Goal: Transaction & Acquisition: Book appointment/travel/reservation

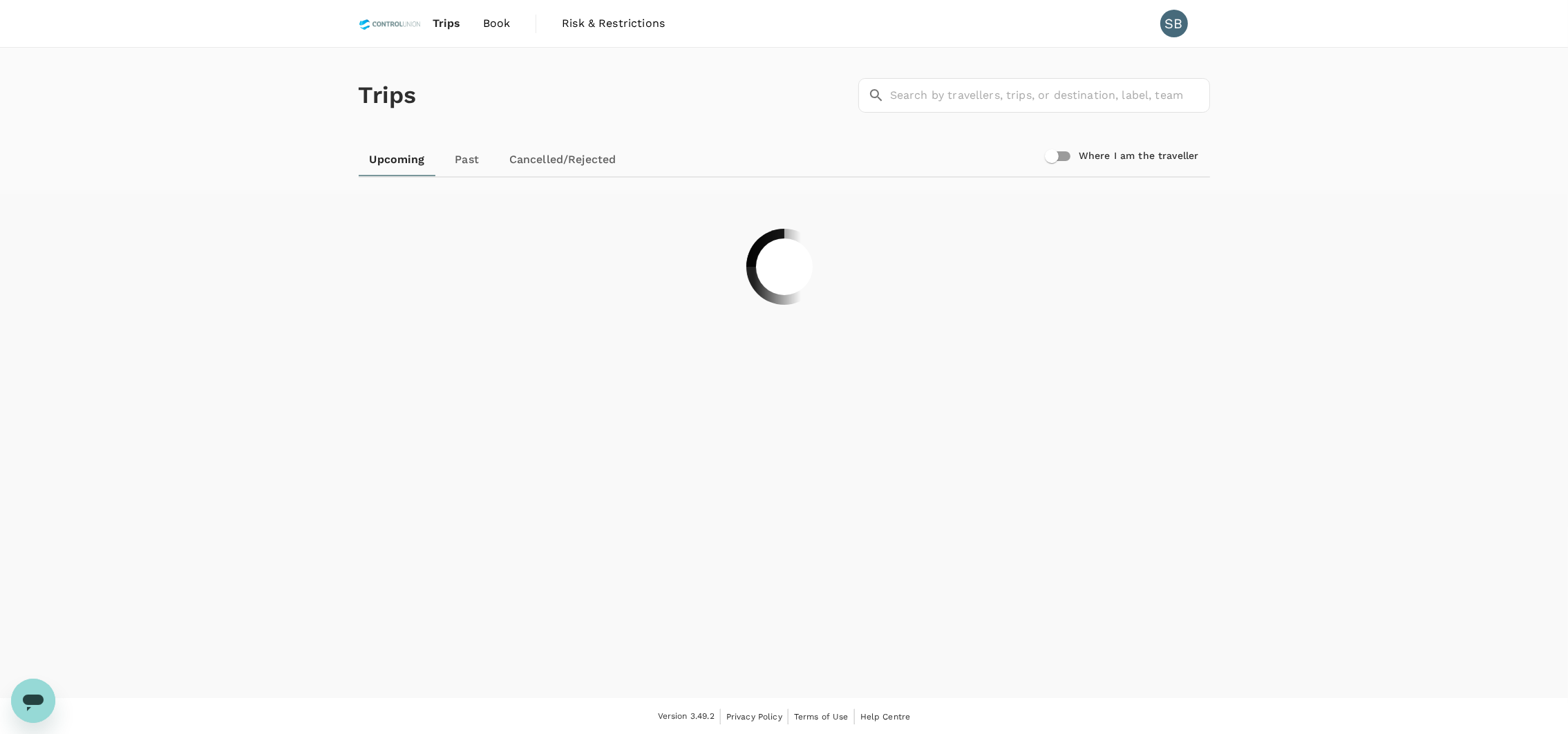
click at [504, 25] on span "Book" at bounding box center [497, 23] width 28 height 17
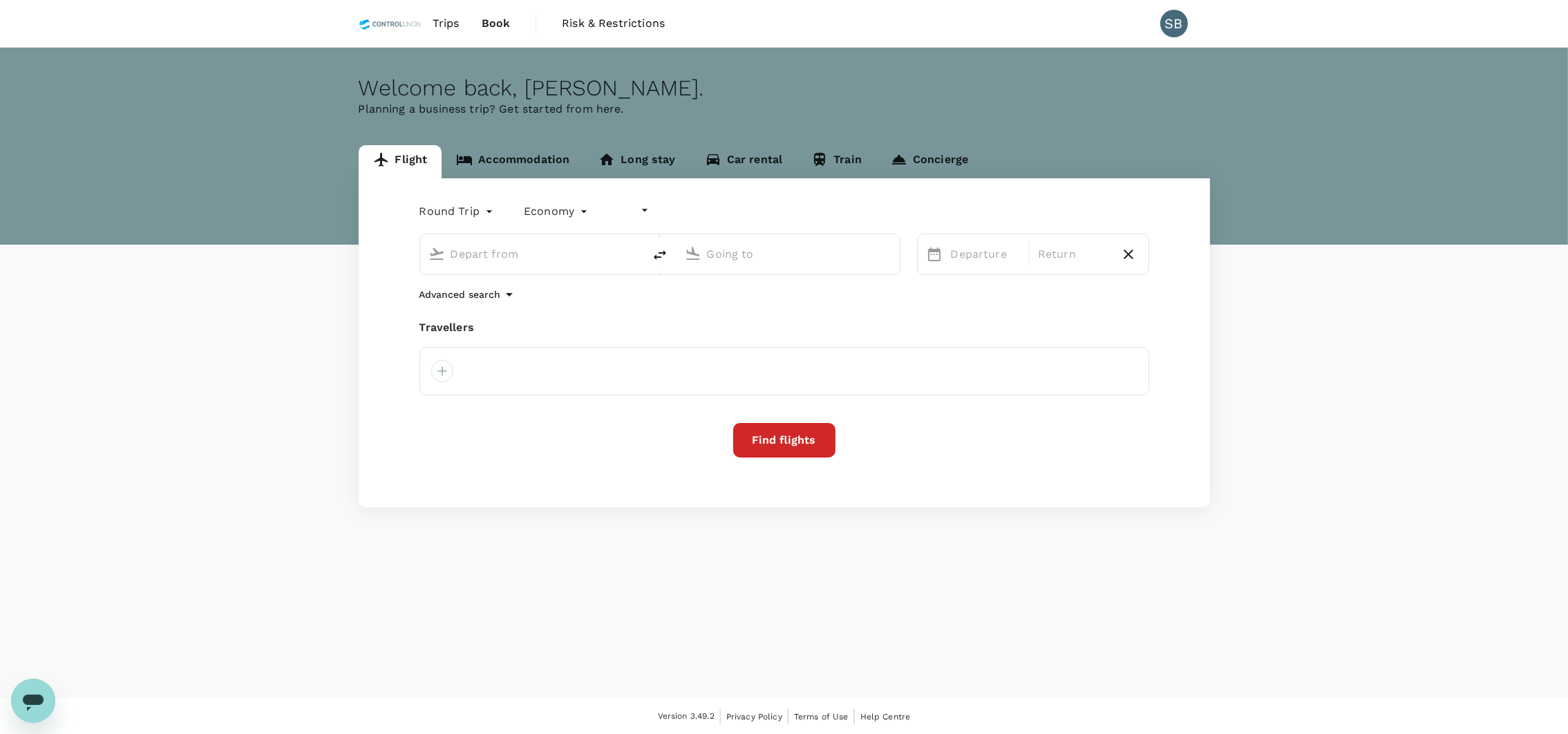
type input "undefined, undefined (any)"
type input "Kuala Lumpur Intl (KUL)"
type input "Incheon Intl (ICN)"
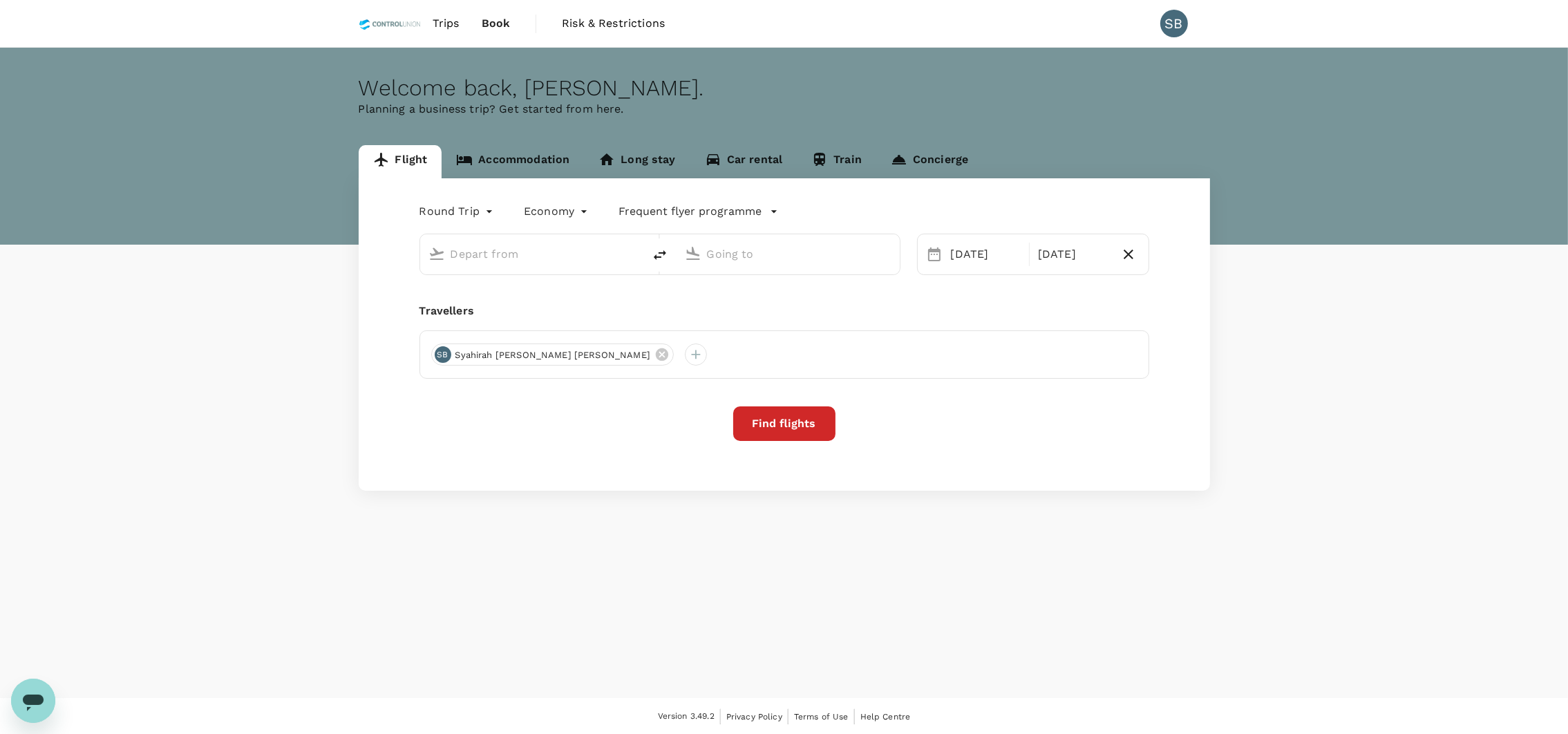
type input "Kuala Lumpur Intl (KUL)"
type input "Incheon Intl (ICN)"
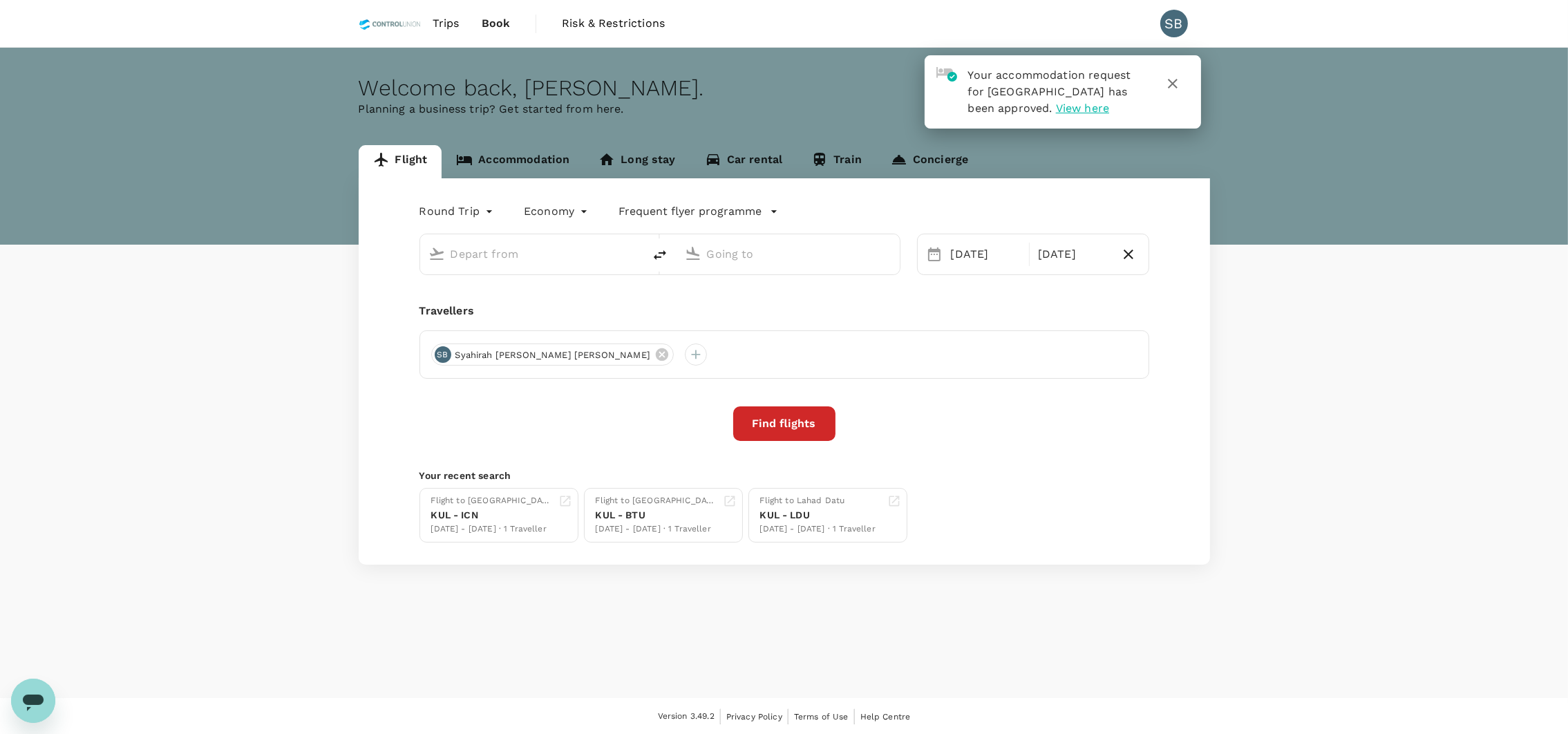
click at [542, 263] on input "text" at bounding box center [532, 253] width 164 height 22
type input "Kuala Lumpur Intl (KUL)"
type input "Incheon Intl (ICN)"
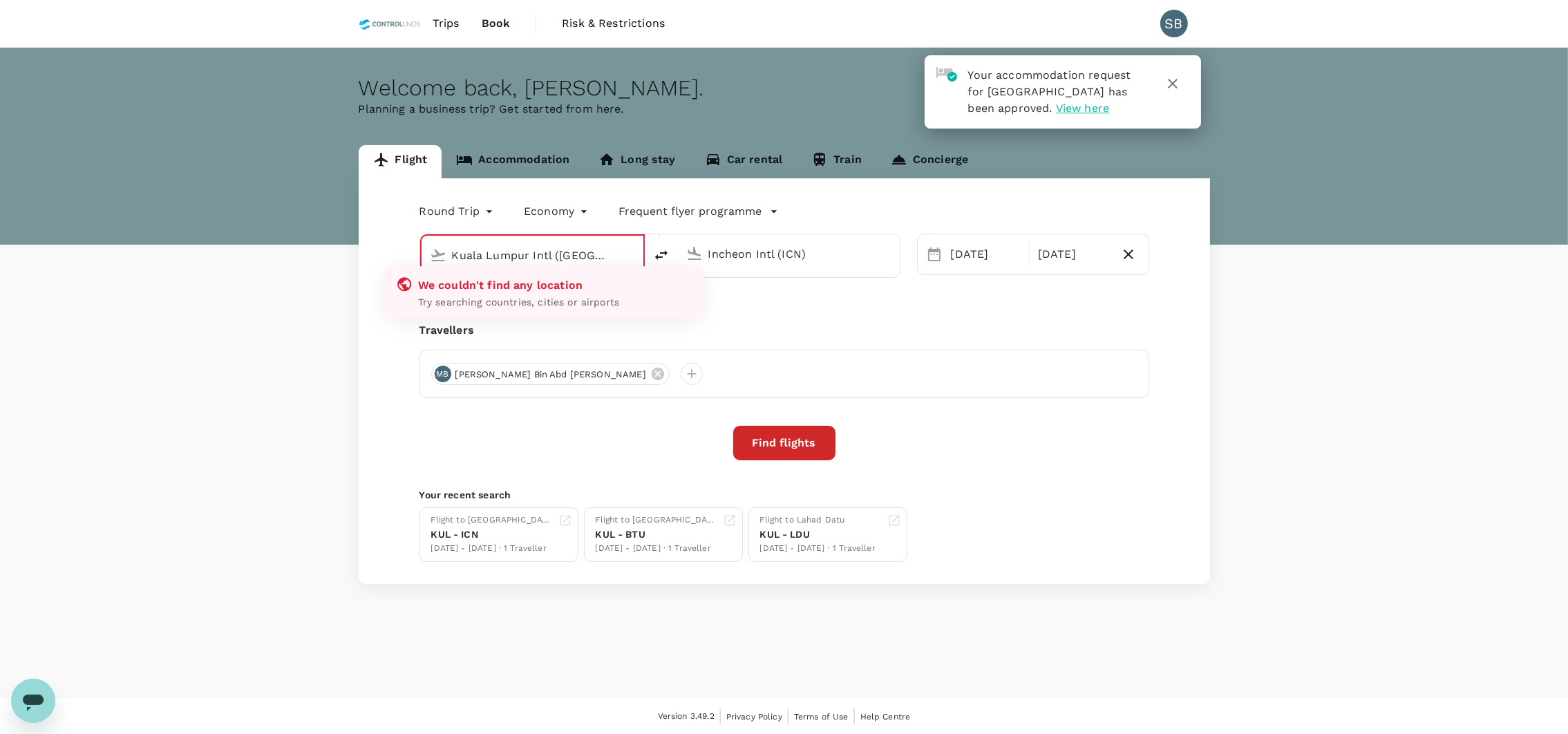
type input "Kuala Lumpur Intl (KUL)K"
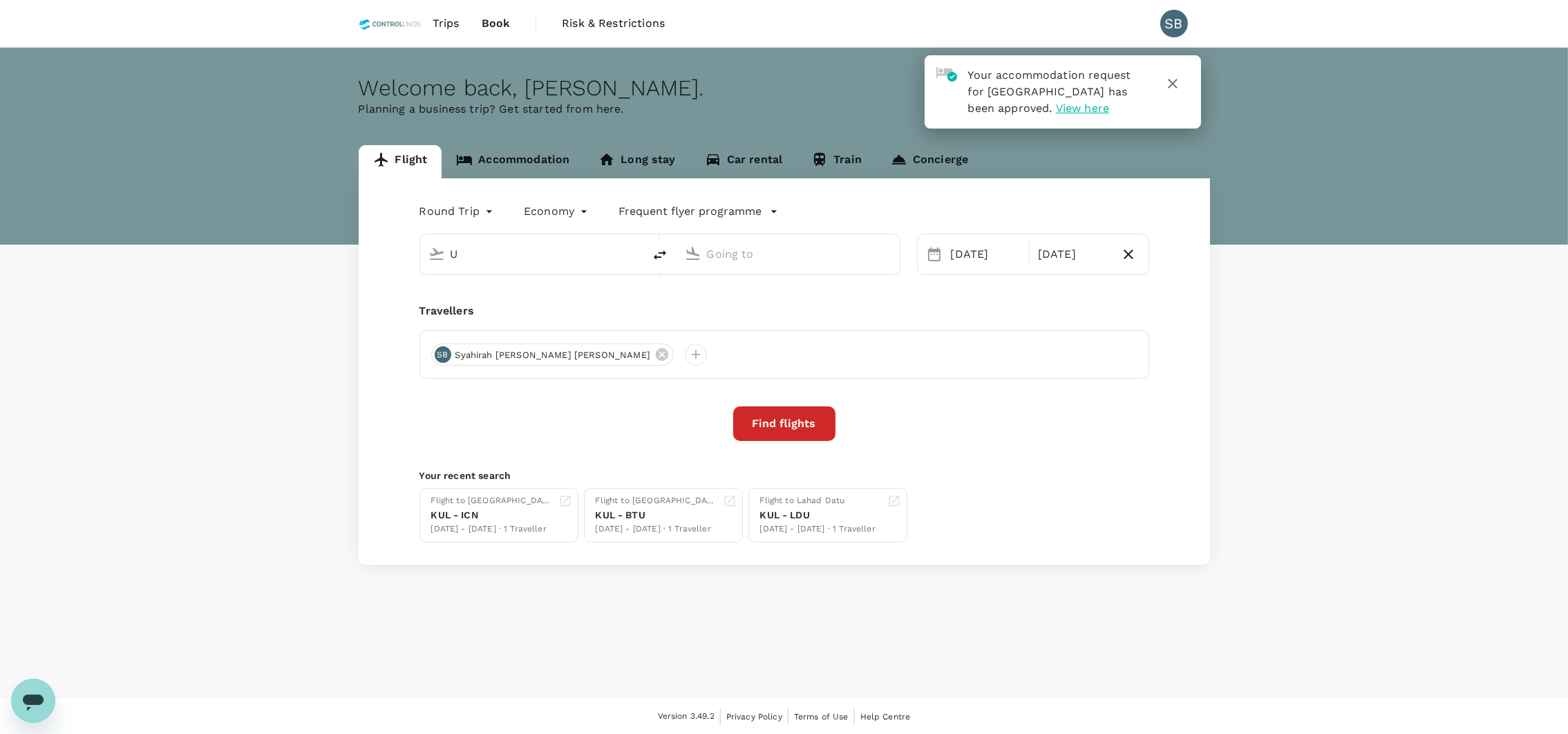
type input "Kuala Lumpur Intl (KUL)"
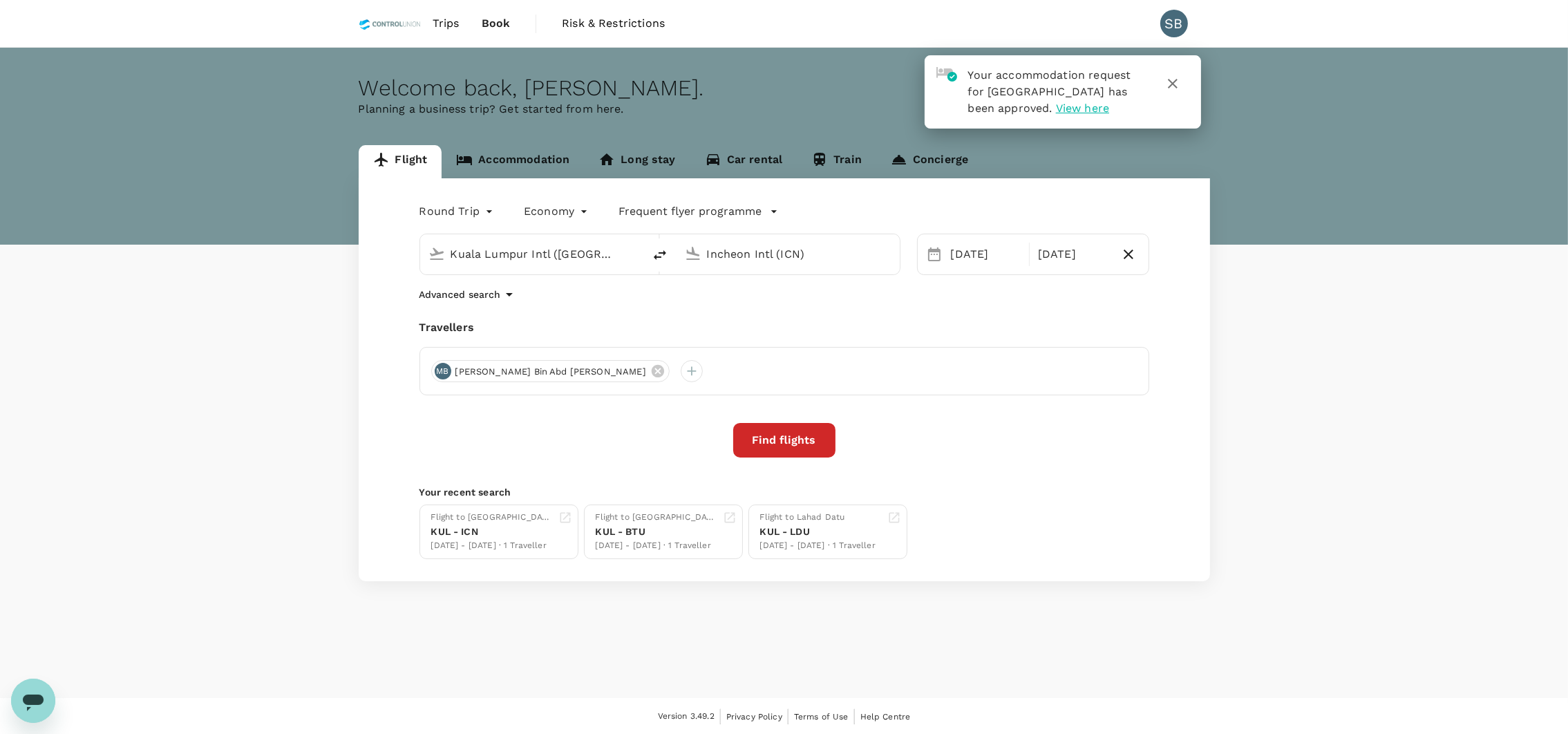
click at [819, 246] on input "Incheon Intl (ICN)" at bounding box center [789, 253] width 164 height 22
click at [809, 292] on li "Tawau, Malaysia" at bounding box center [799, 281] width 318 height 22
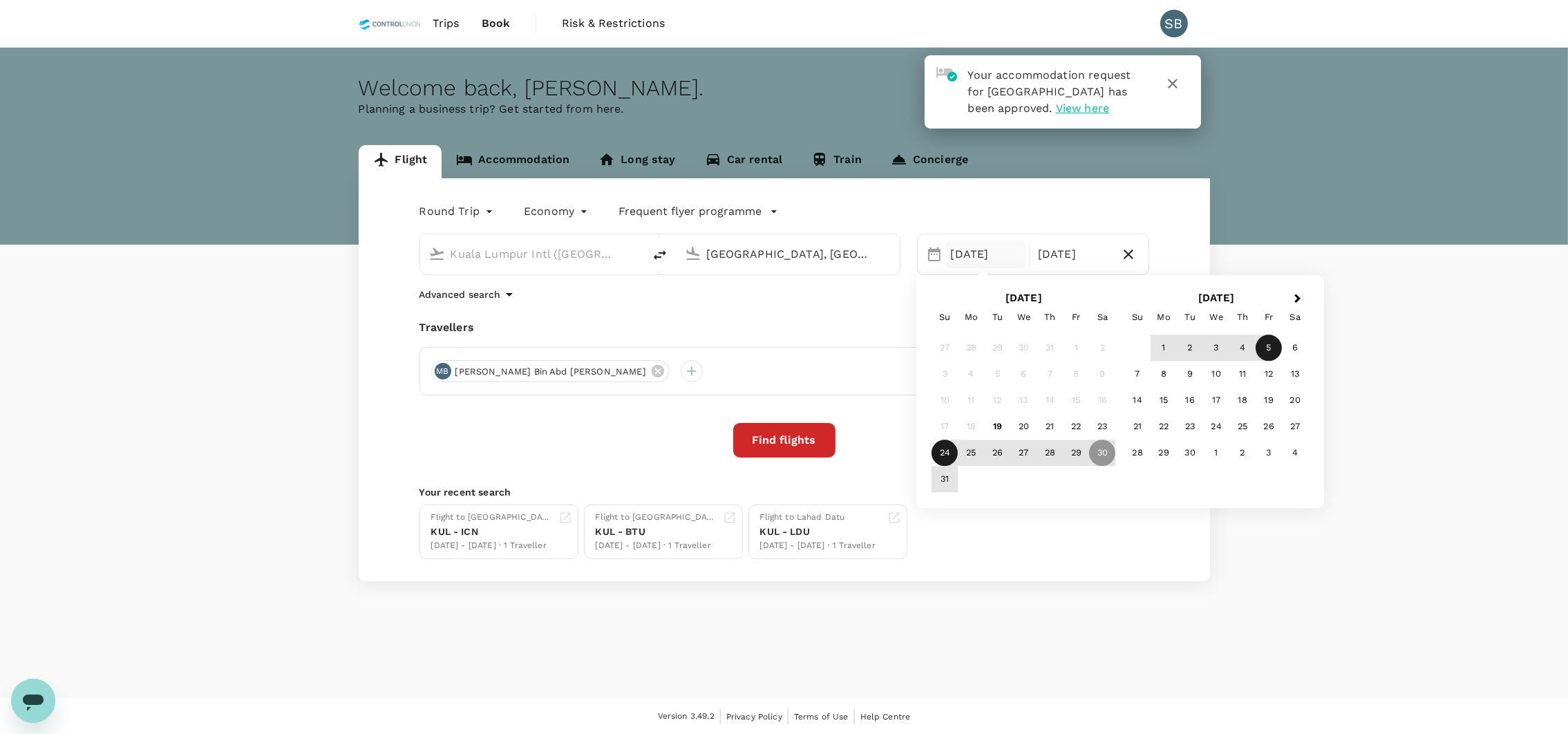
type input "Tawau, Malaysia (any)"
click at [934, 461] on div "24" at bounding box center [945, 453] width 26 height 26
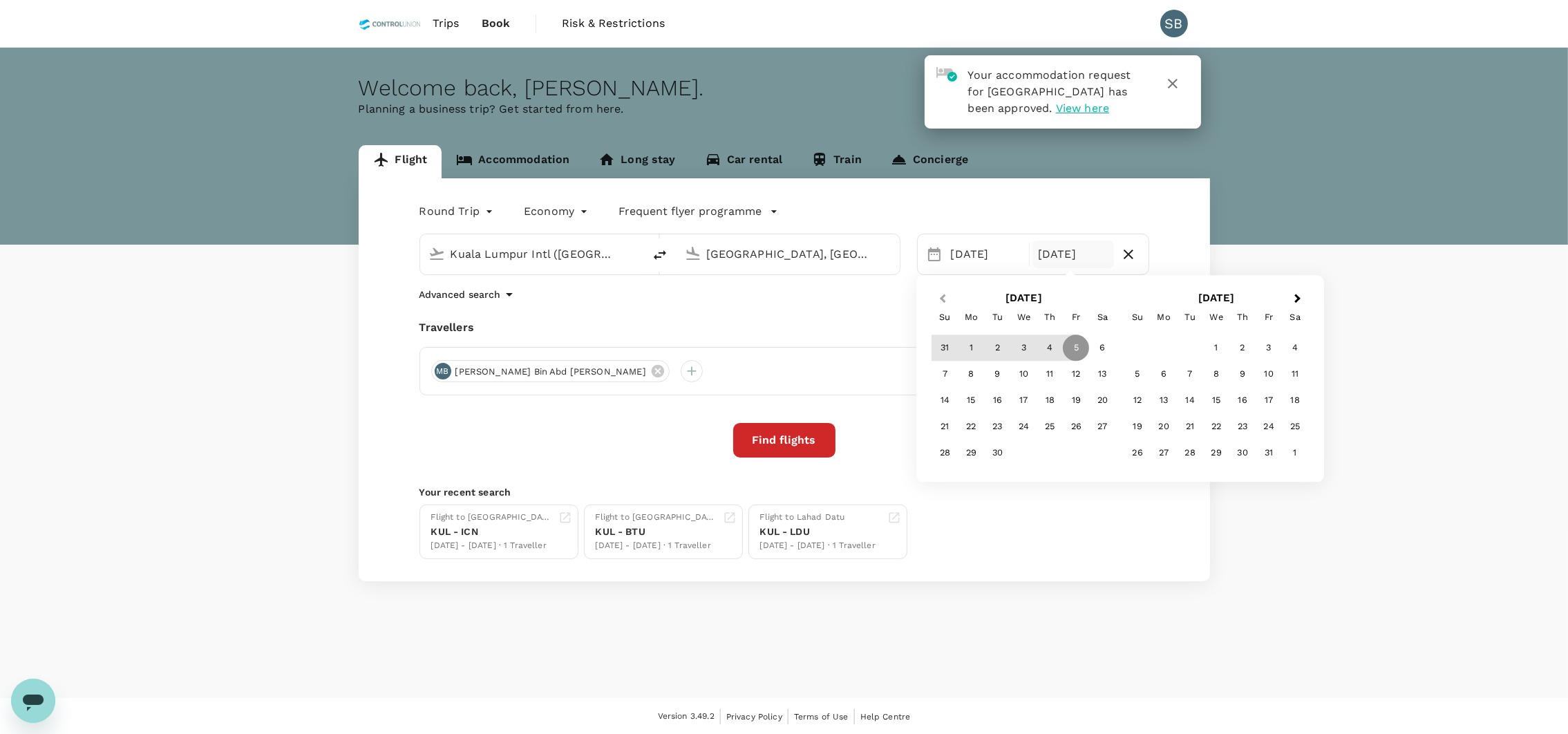
click at [939, 296] on button "Previous Month" at bounding box center [941, 299] width 22 height 22
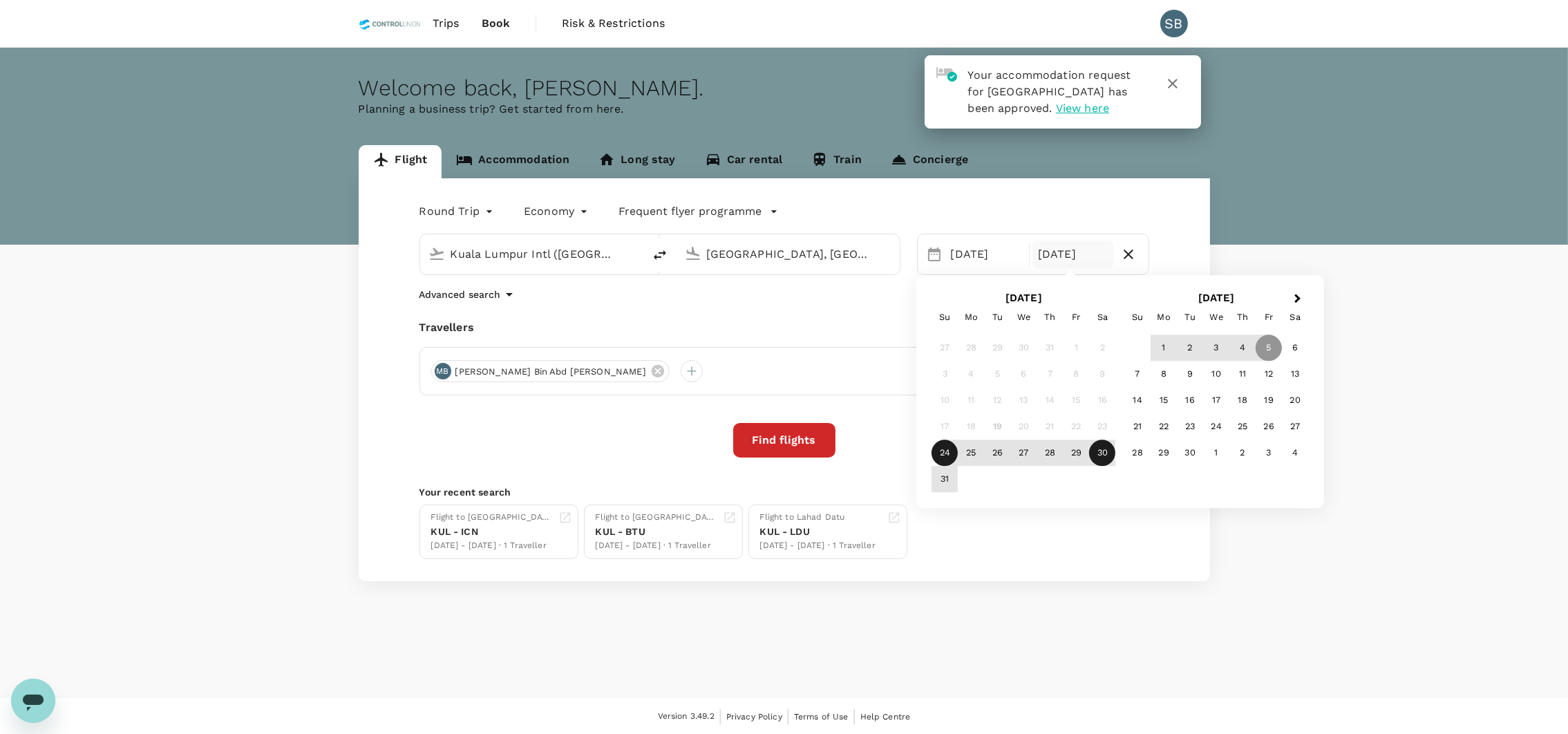
click at [1102, 454] on div "30" at bounding box center [1103, 453] width 26 height 26
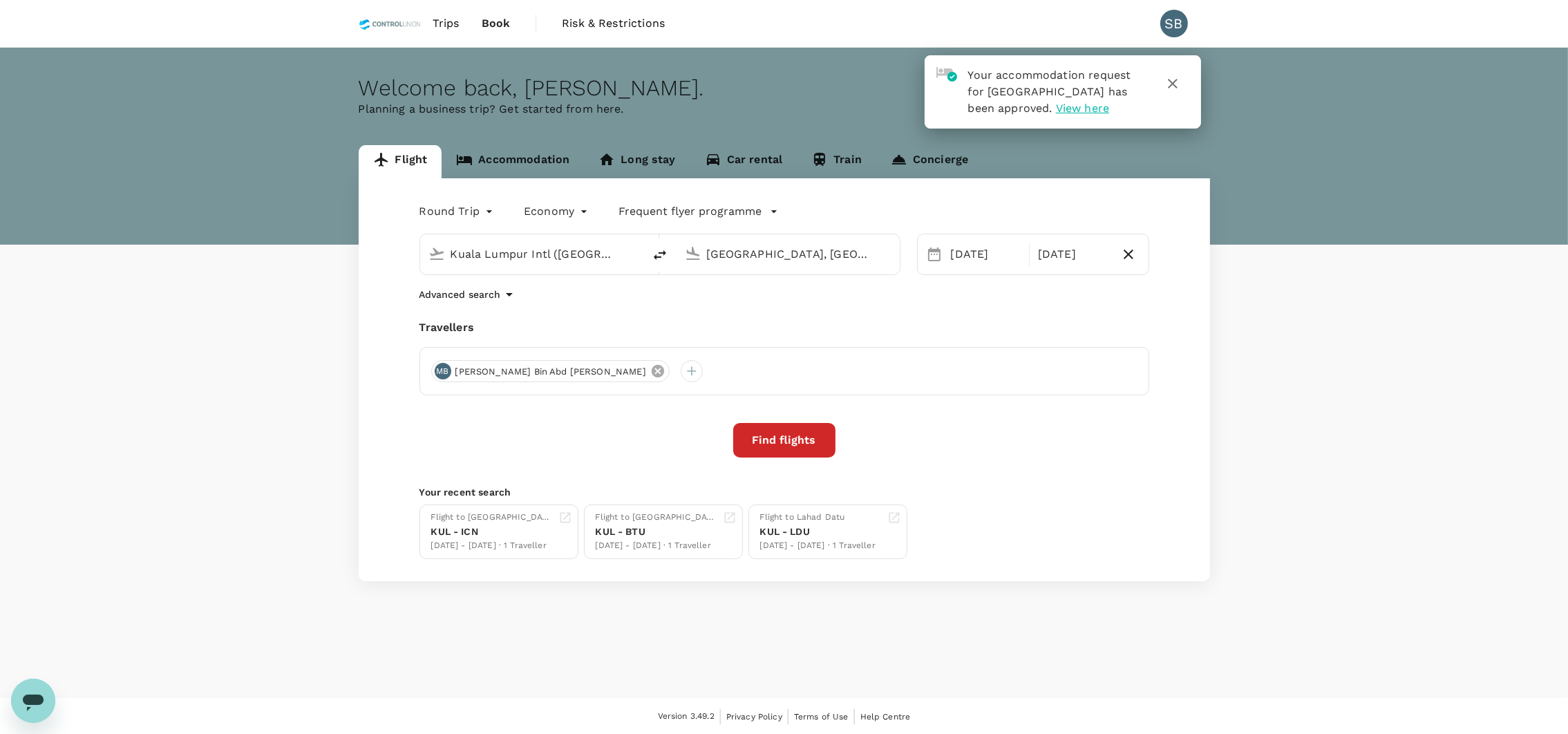
click at [652, 373] on icon at bounding box center [658, 371] width 12 height 12
click at [437, 372] on div at bounding box center [442, 370] width 22 height 22
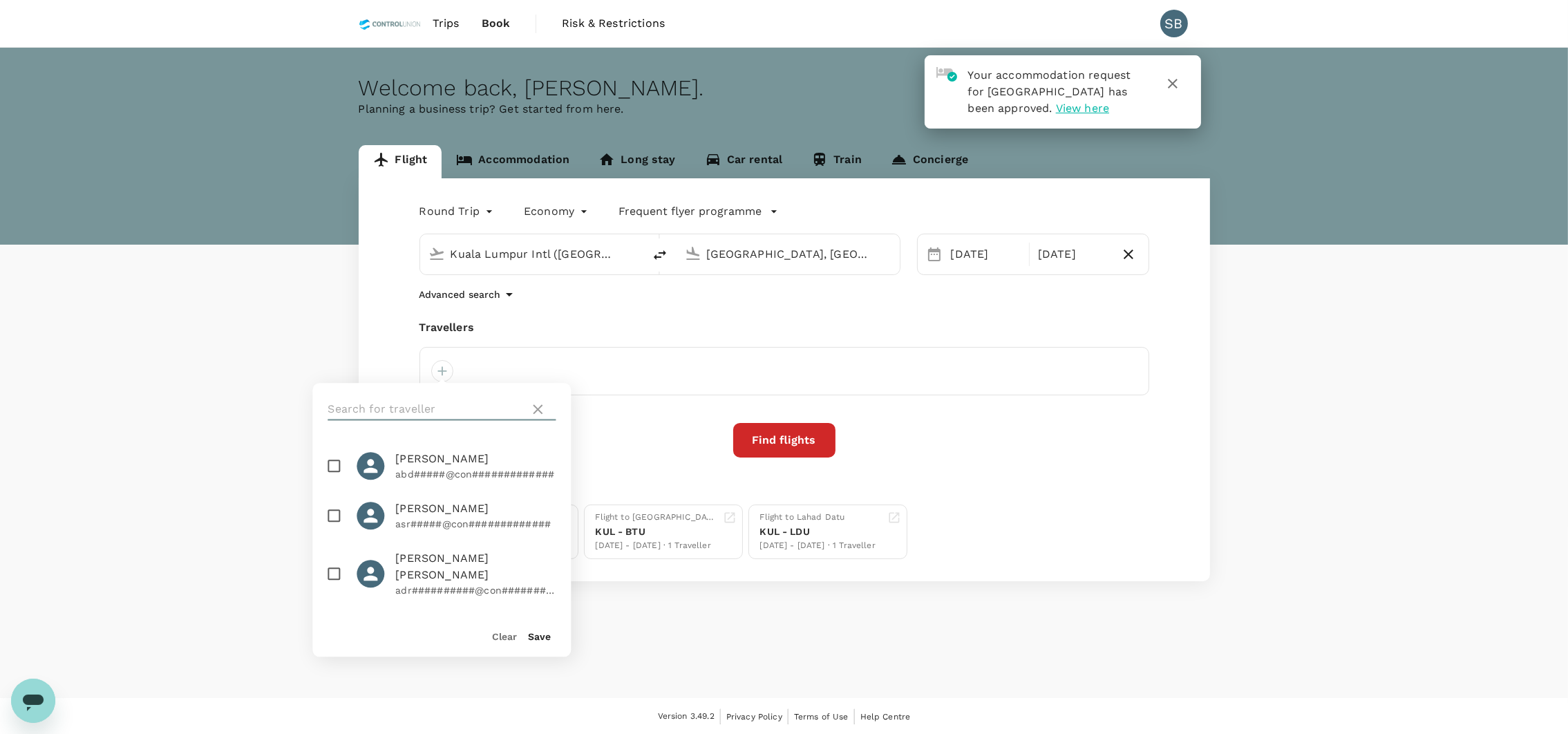
click at [412, 407] on input "text" at bounding box center [425, 408] width 196 height 22
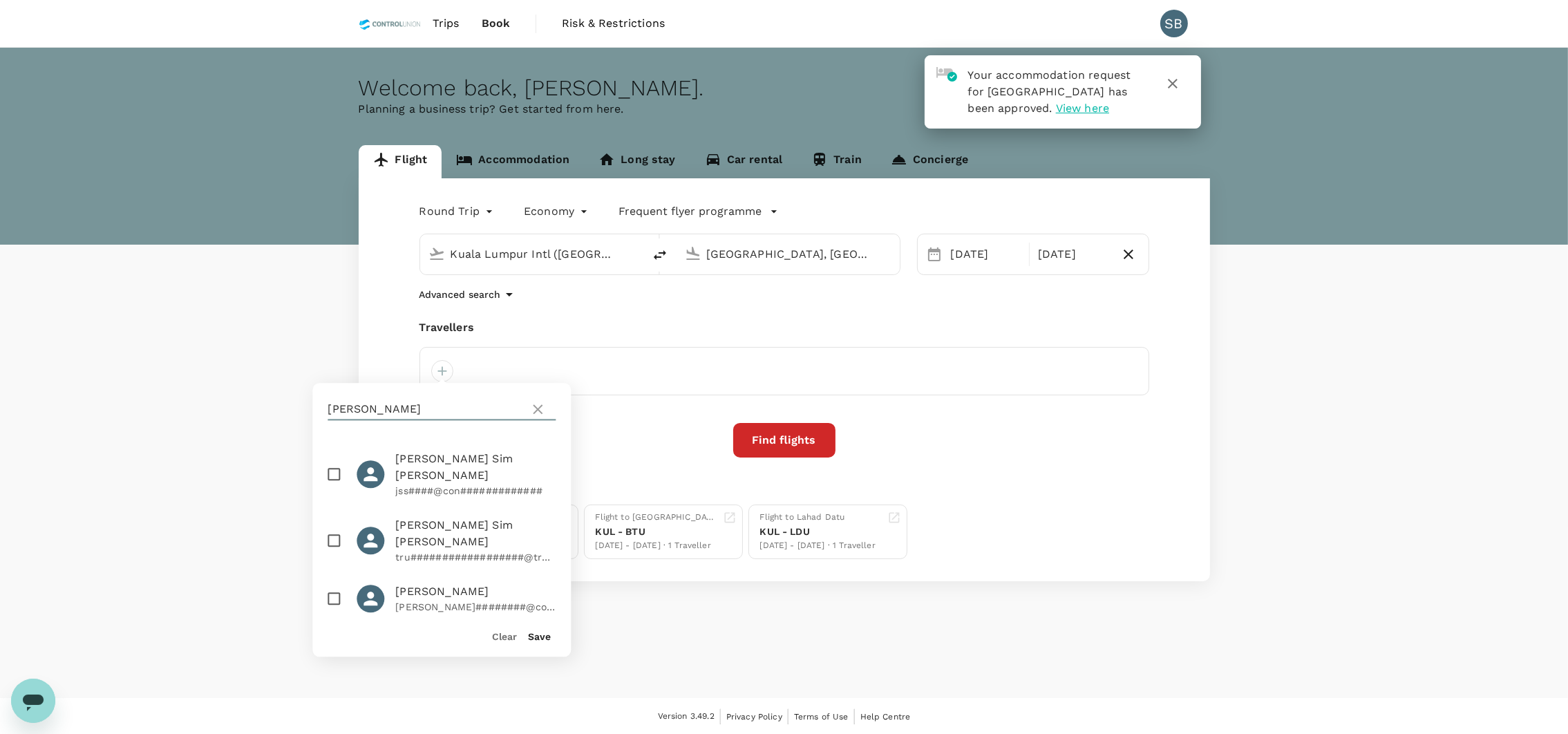
type input "josep"
click at [327, 463] on input "checkbox" at bounding box center [334, 474] width 29 height 29
checkbox input "true"
click at [536, 639] on button "Save" at bounding box center [539, 636] width 23 height 11
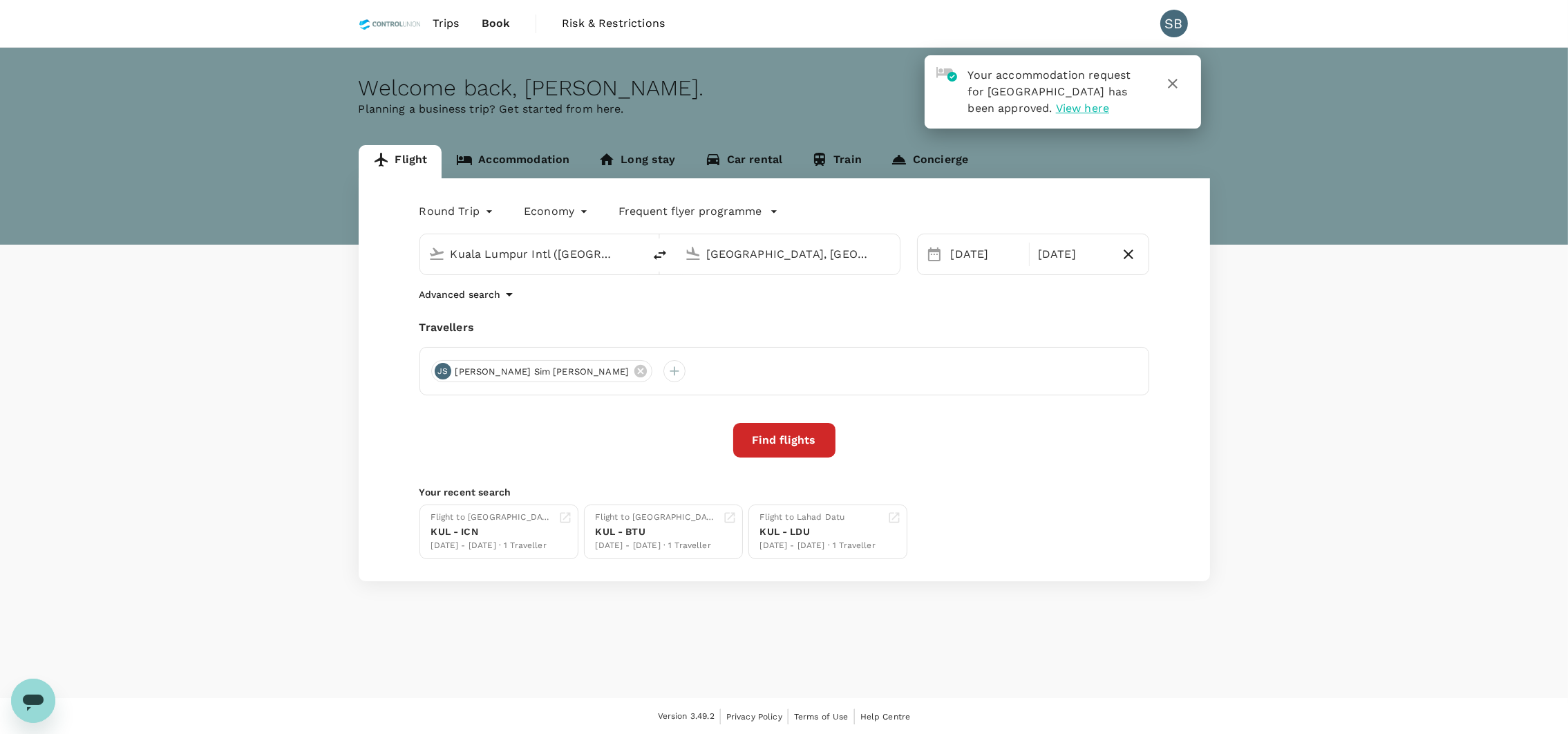
click at [760, 442] on button "Find flights" at bounding box center [784, 441] width 102 height 35
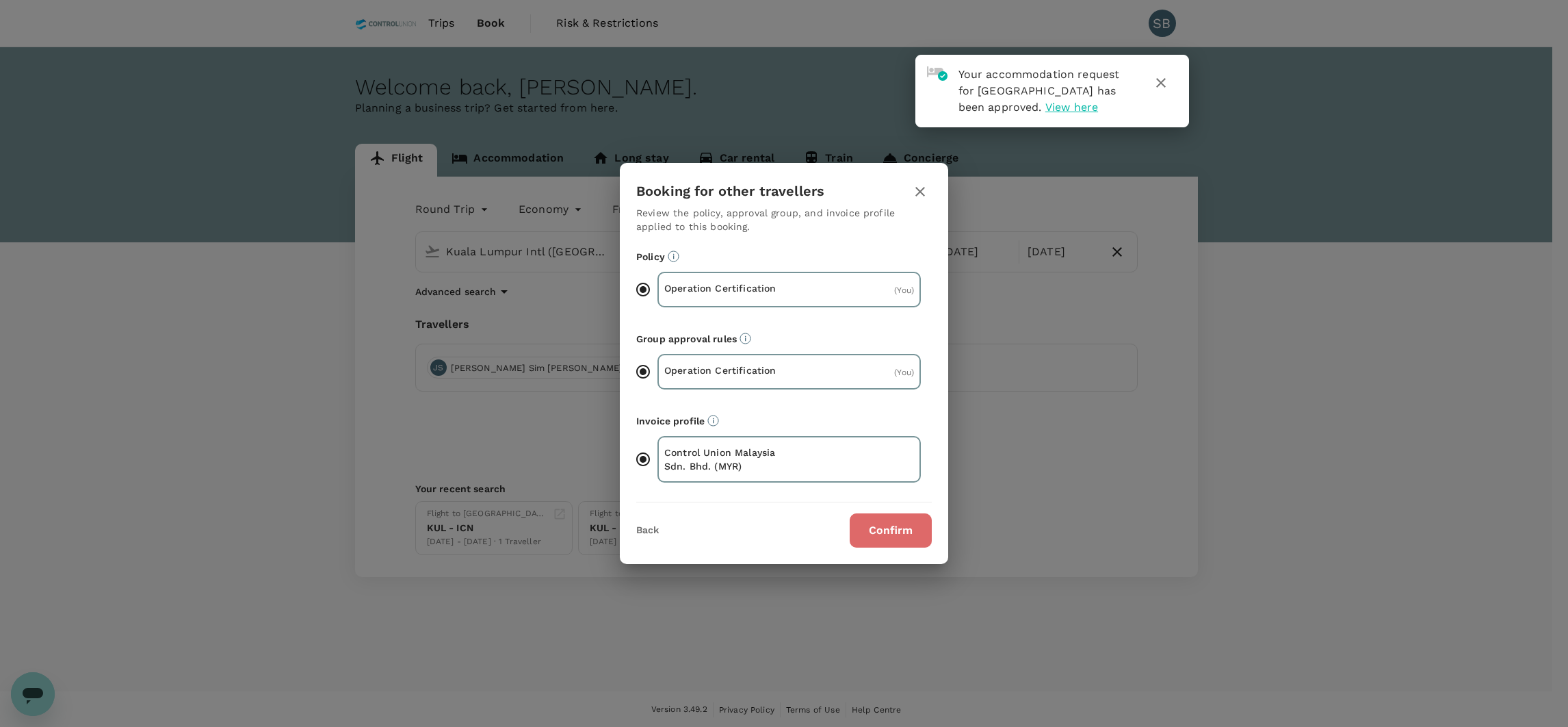
click at [896, 531] on button "Confirm" at bounding box center [890, 530] width 82 height 34
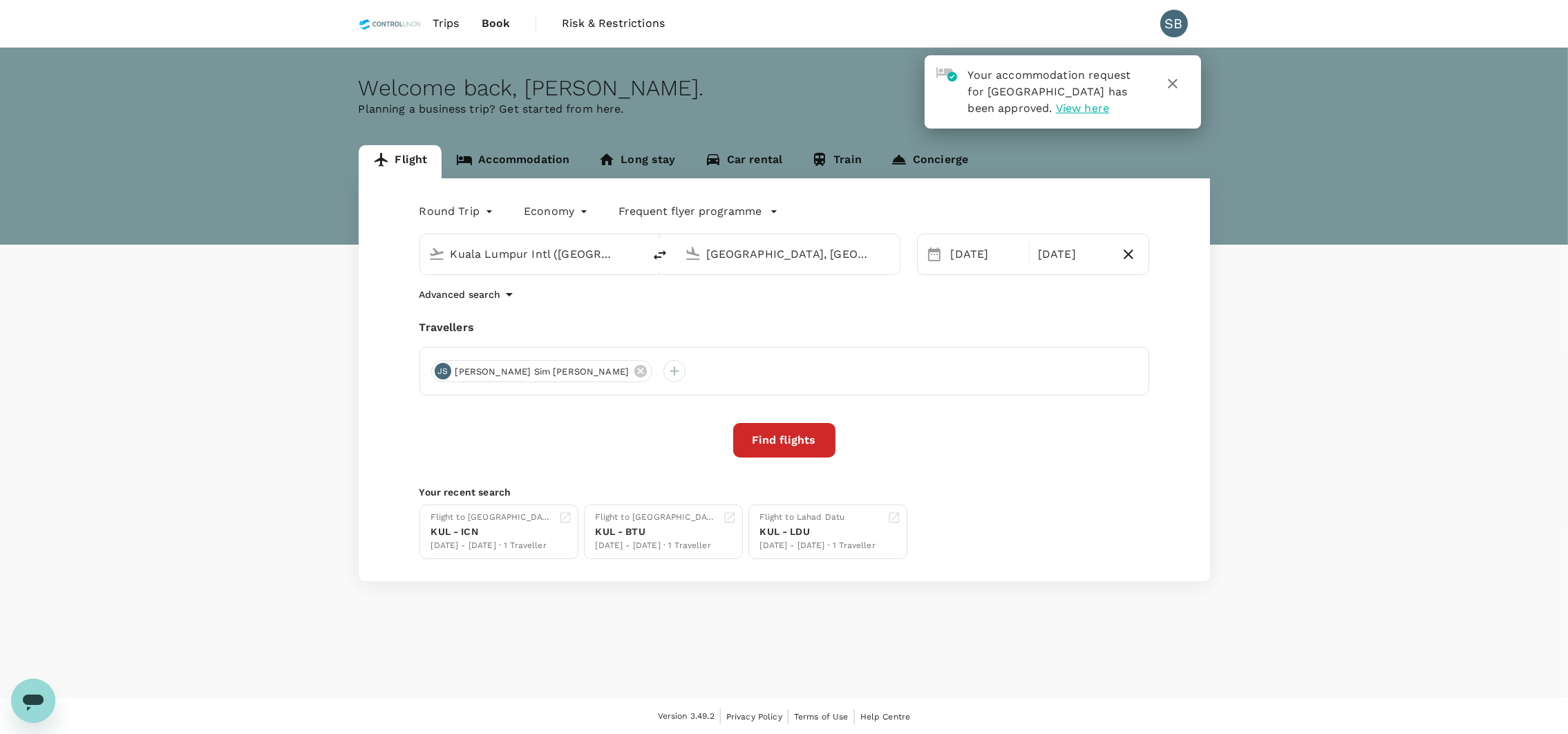
click at [1174, 84] on icon "button" at bounding box center [1173, 83] width 17 height 17
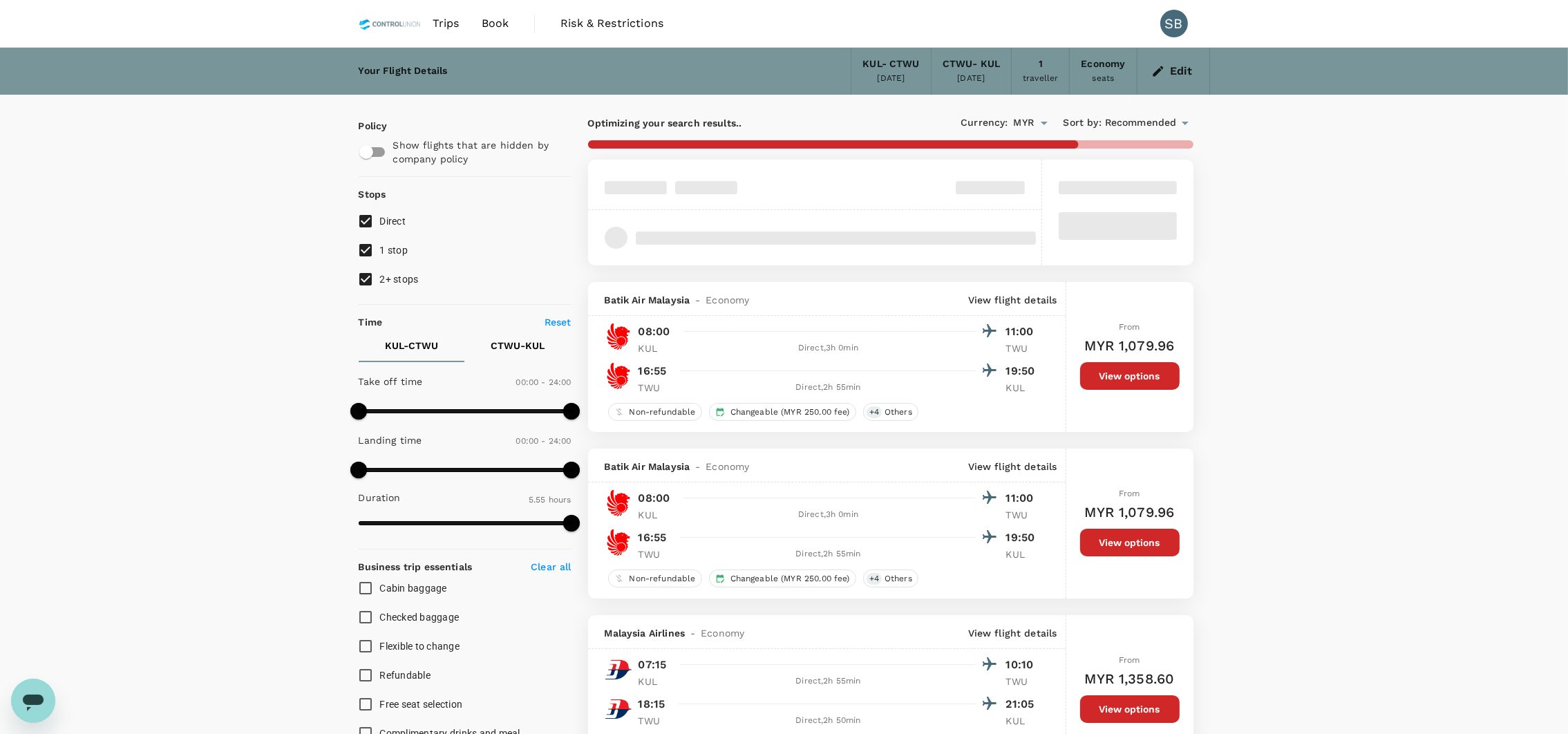
type input "MYR"
type input "1440"
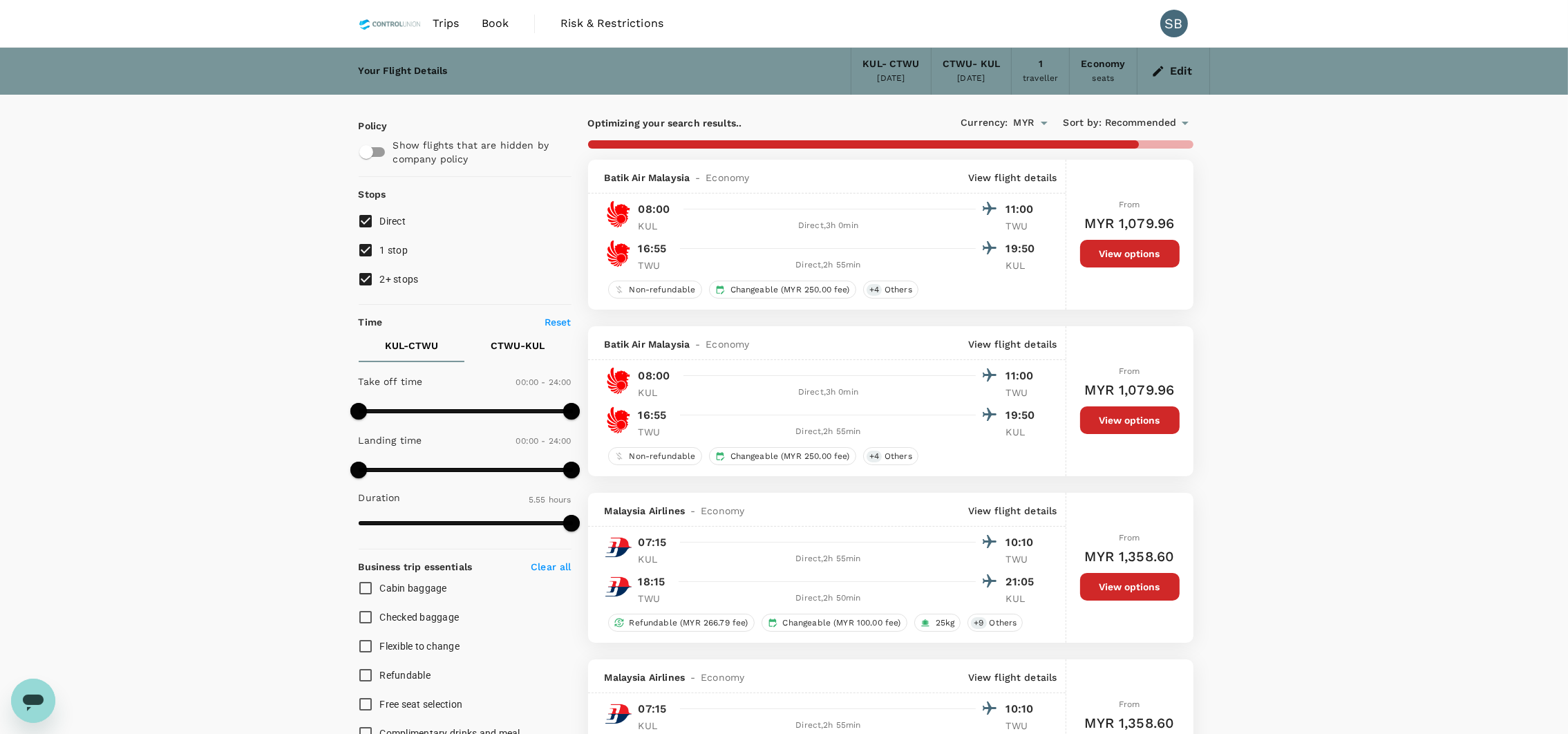
click at [368, 279] on input "2+ stops" at bounding box center [365, 279] width 29 height 29
checkbox input "false"
click at [362, 256] on input "1 stop" at bounding box center [365, 250] width 29 height 29
checkbox input "false"
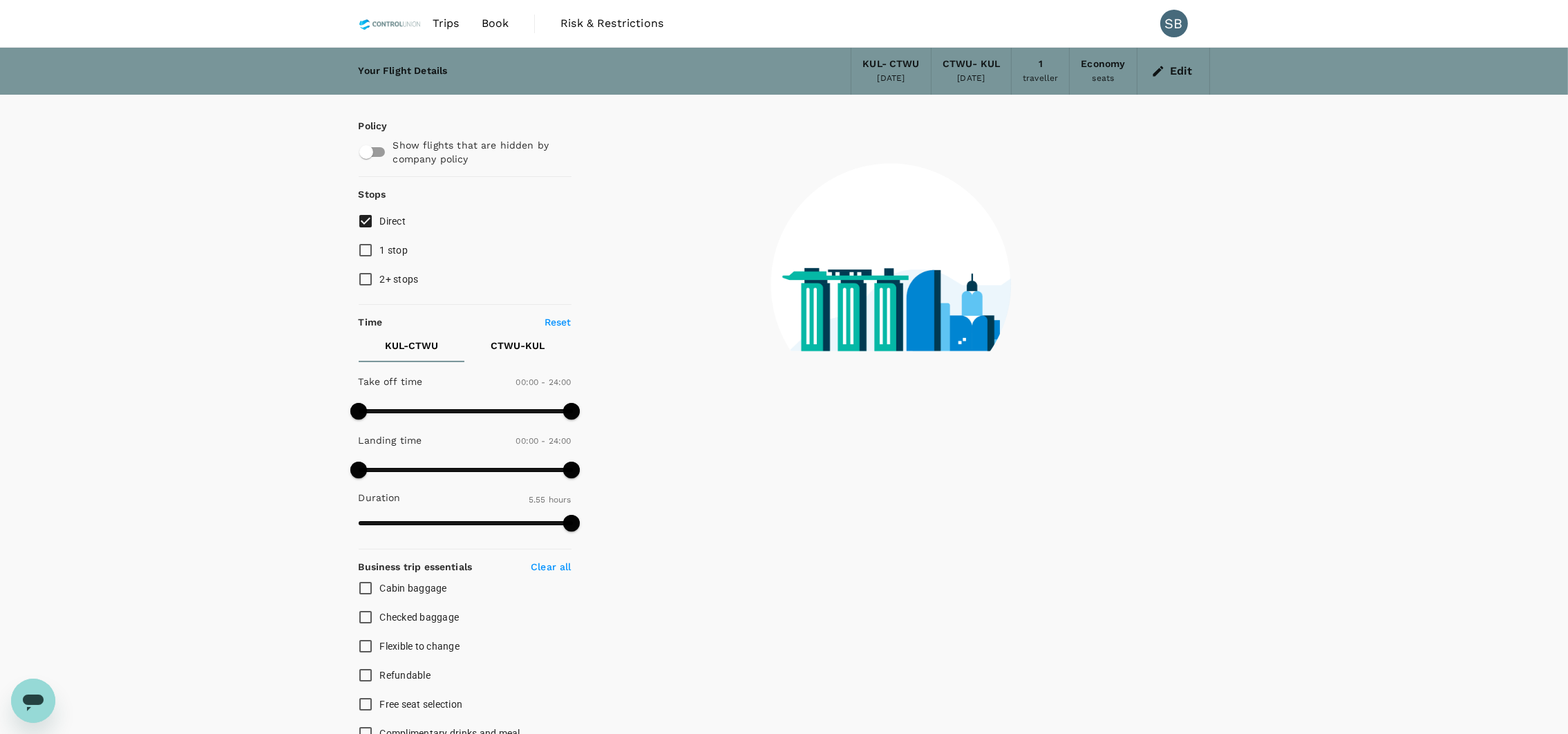
scroll to position [320, 0]
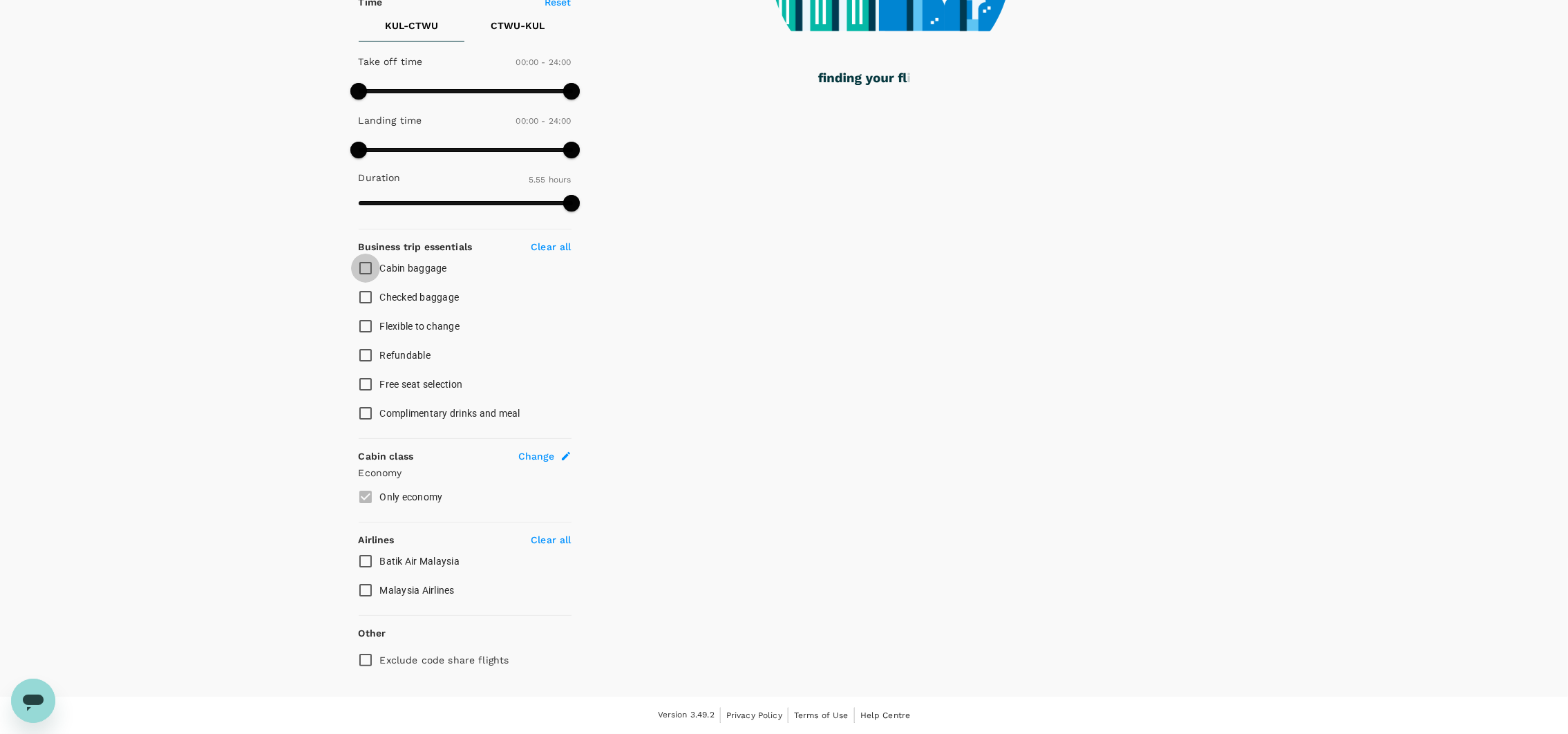
click at [367, 270] on input "Cabin baggage" at bounding box center [365, 267] width 29 height 29
checkbox input "true"
click at [367, 293] on input "Checked baggage" at bounding box center [365, 297] width 29 height 29
checkbox input "true"
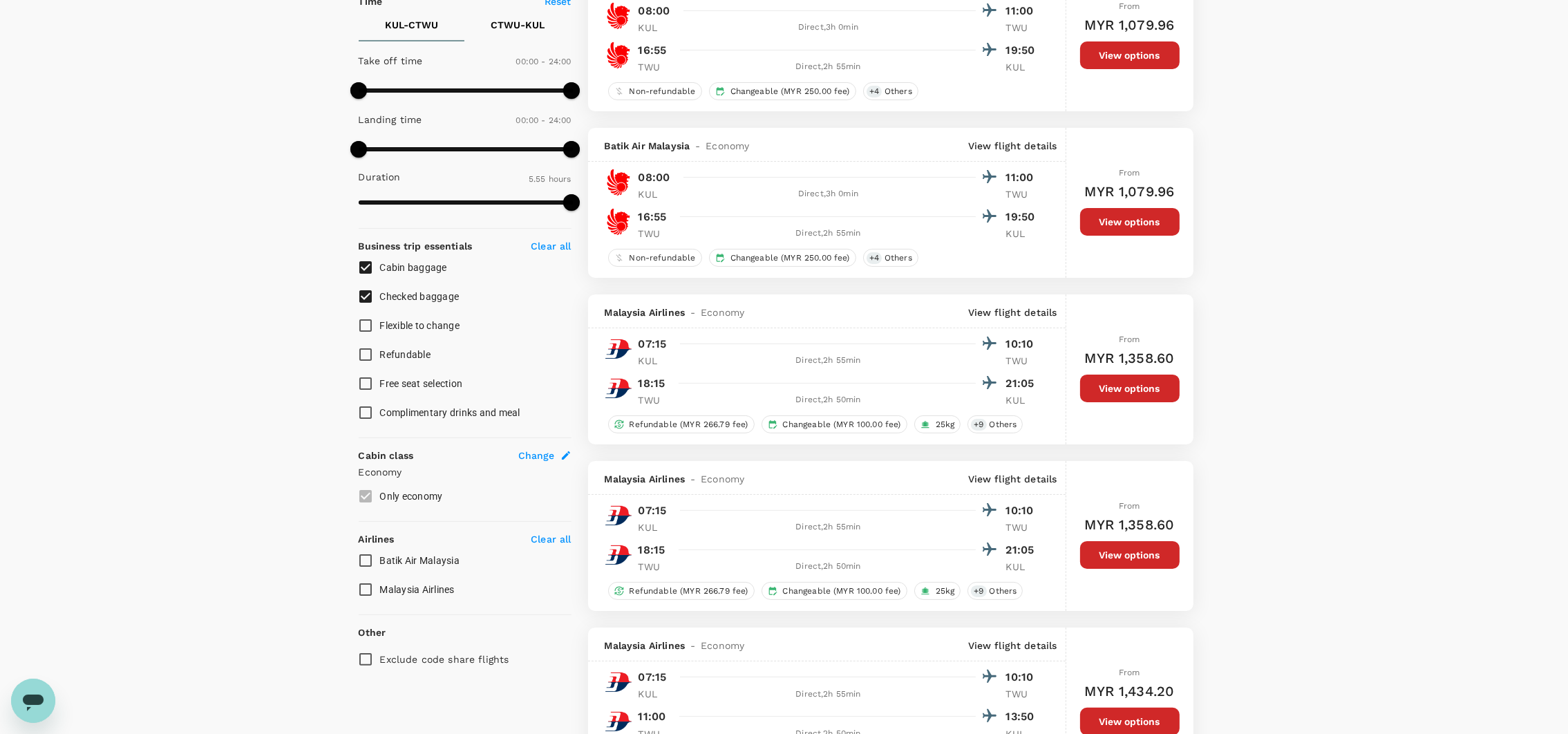
type input "MYR"
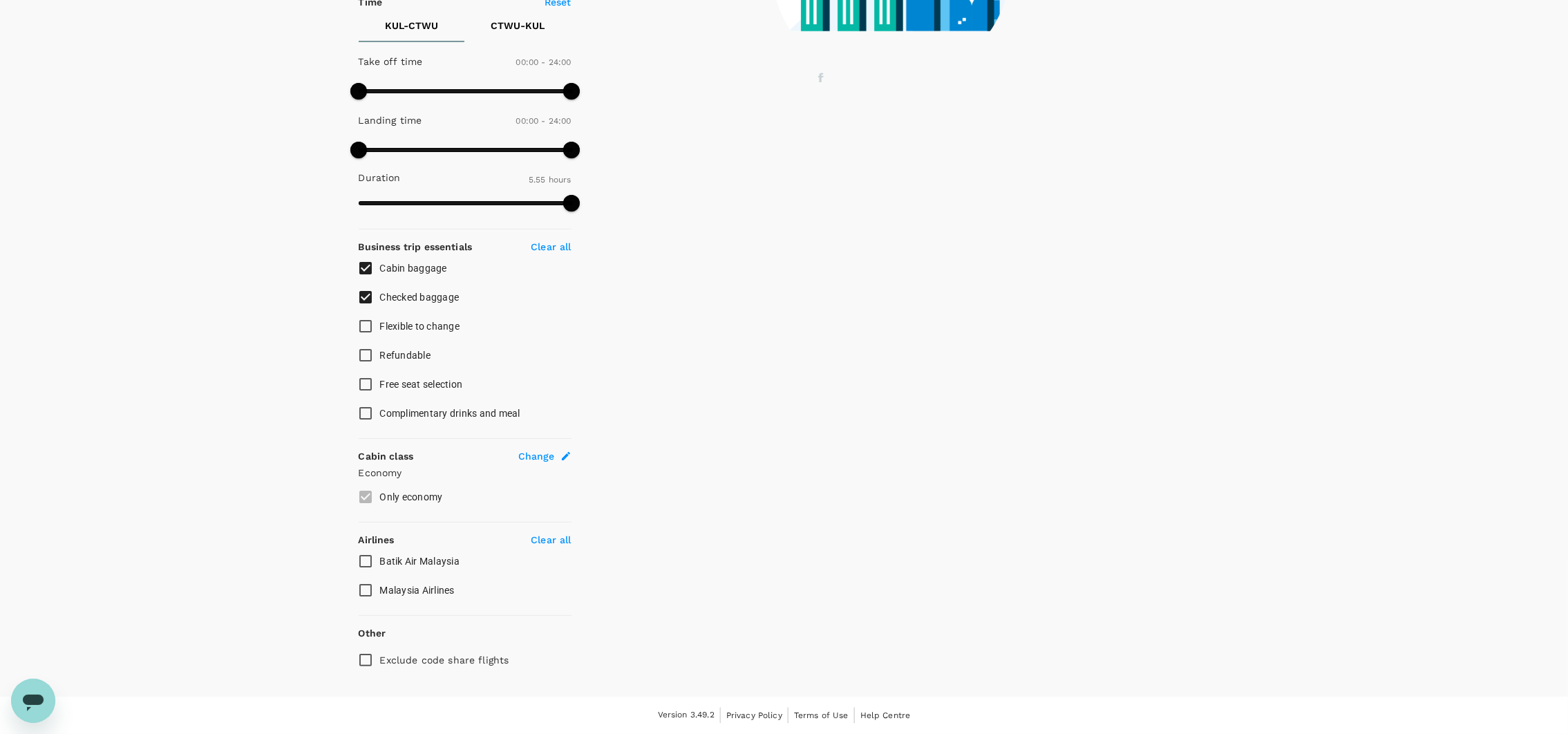
click at [370, 413] on input "Complimentary drinks and meal" at bounding box center [365, 413] width 29 height 29
checkbox input "true"
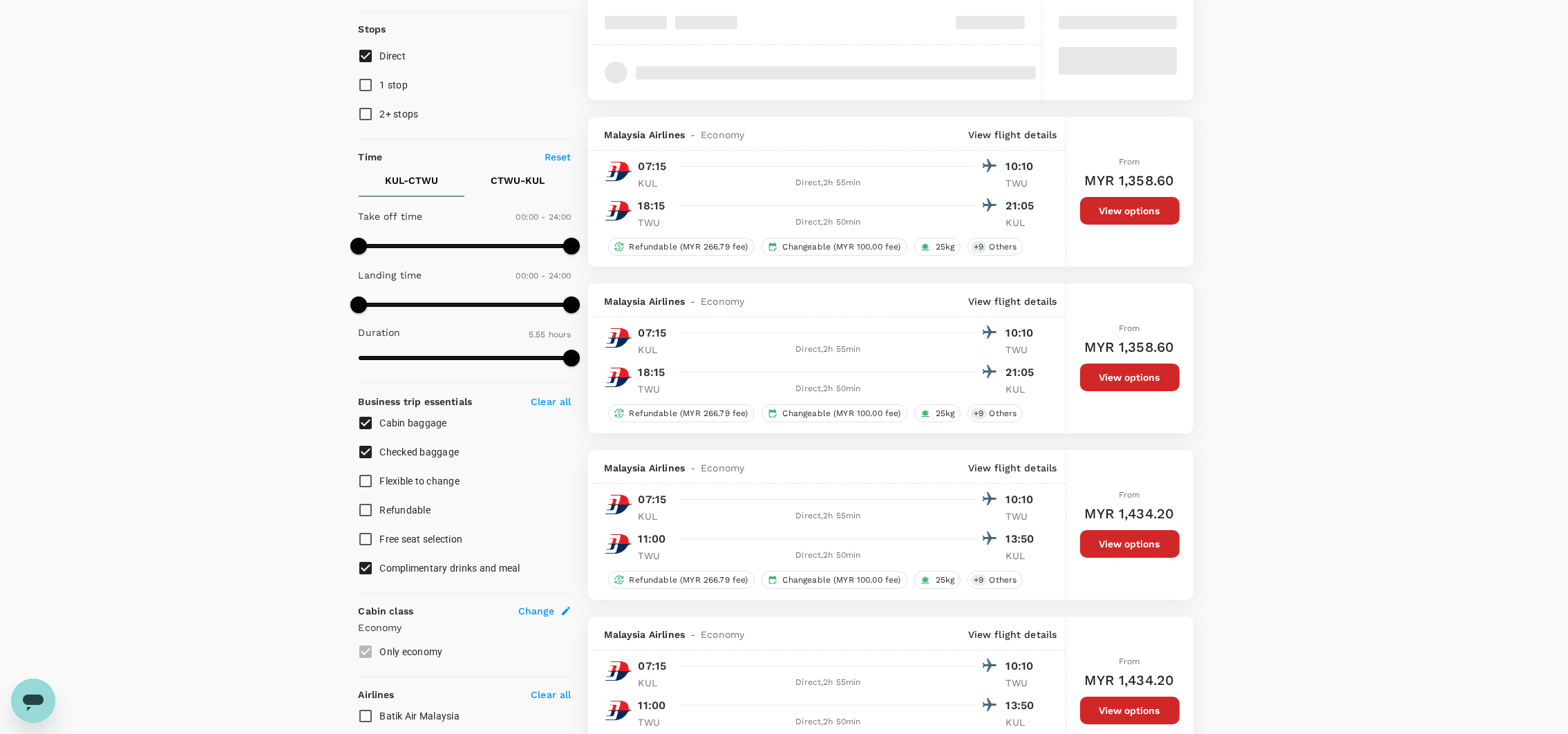
scroll to position [0, 0]
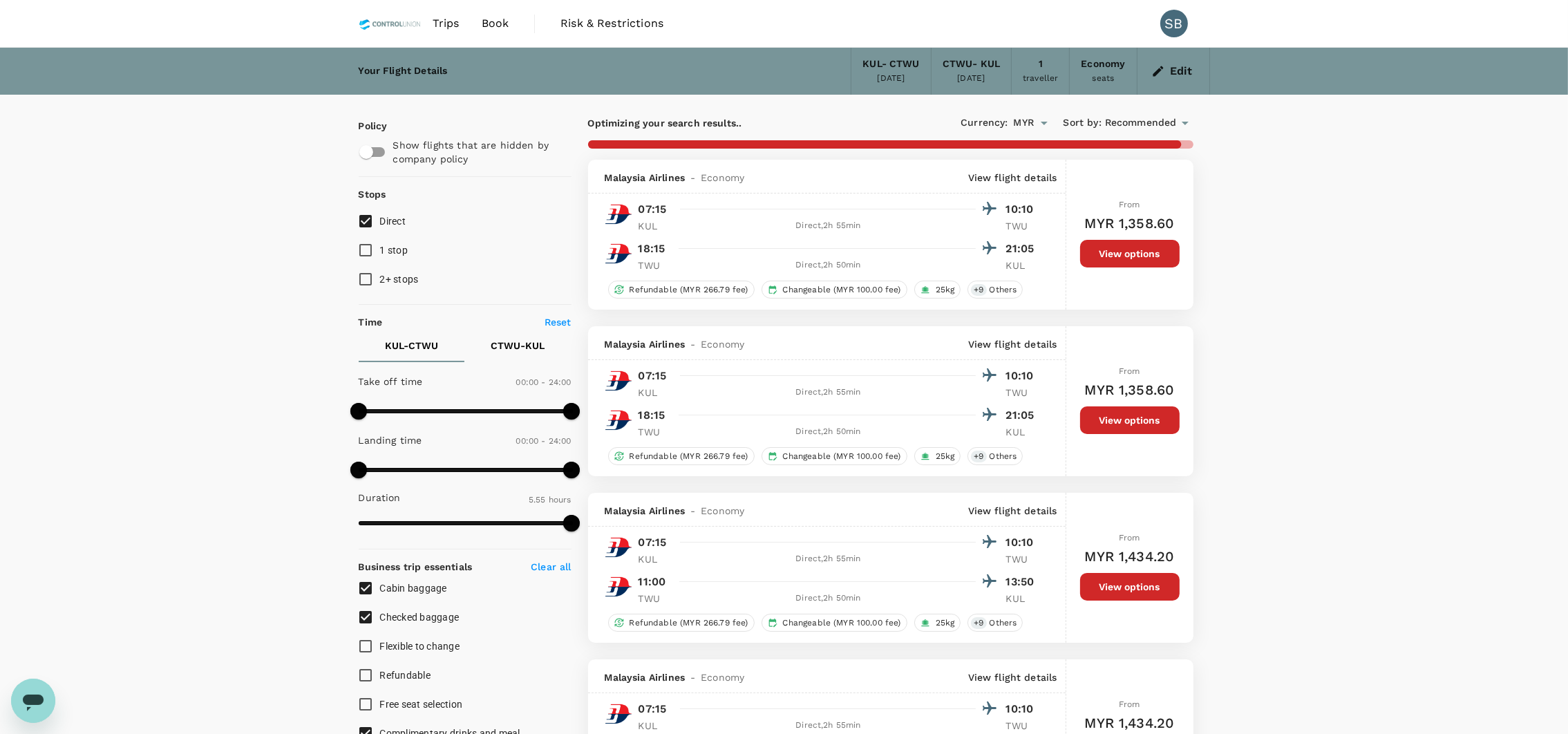
type input "1260"
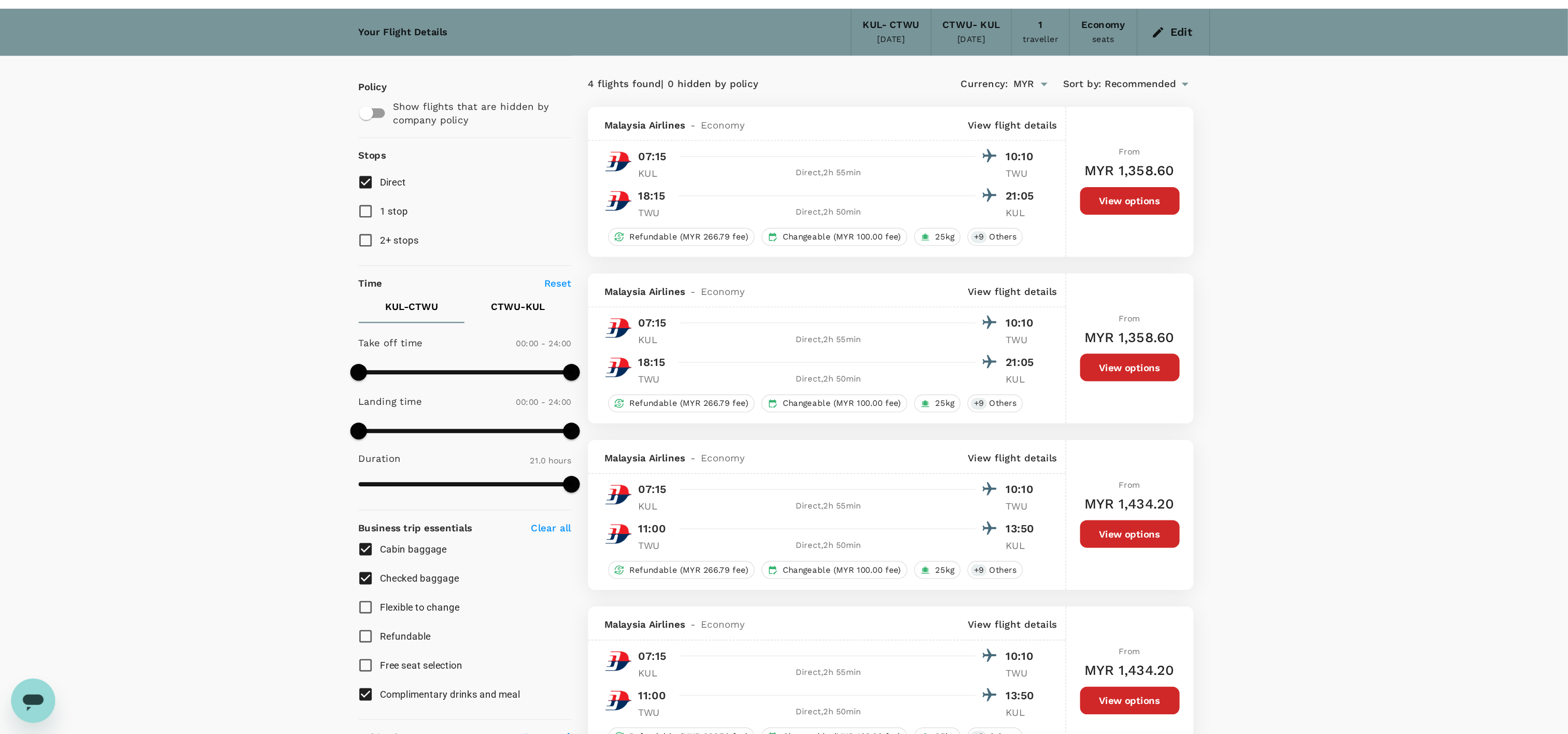
scroll to position [29, 0]
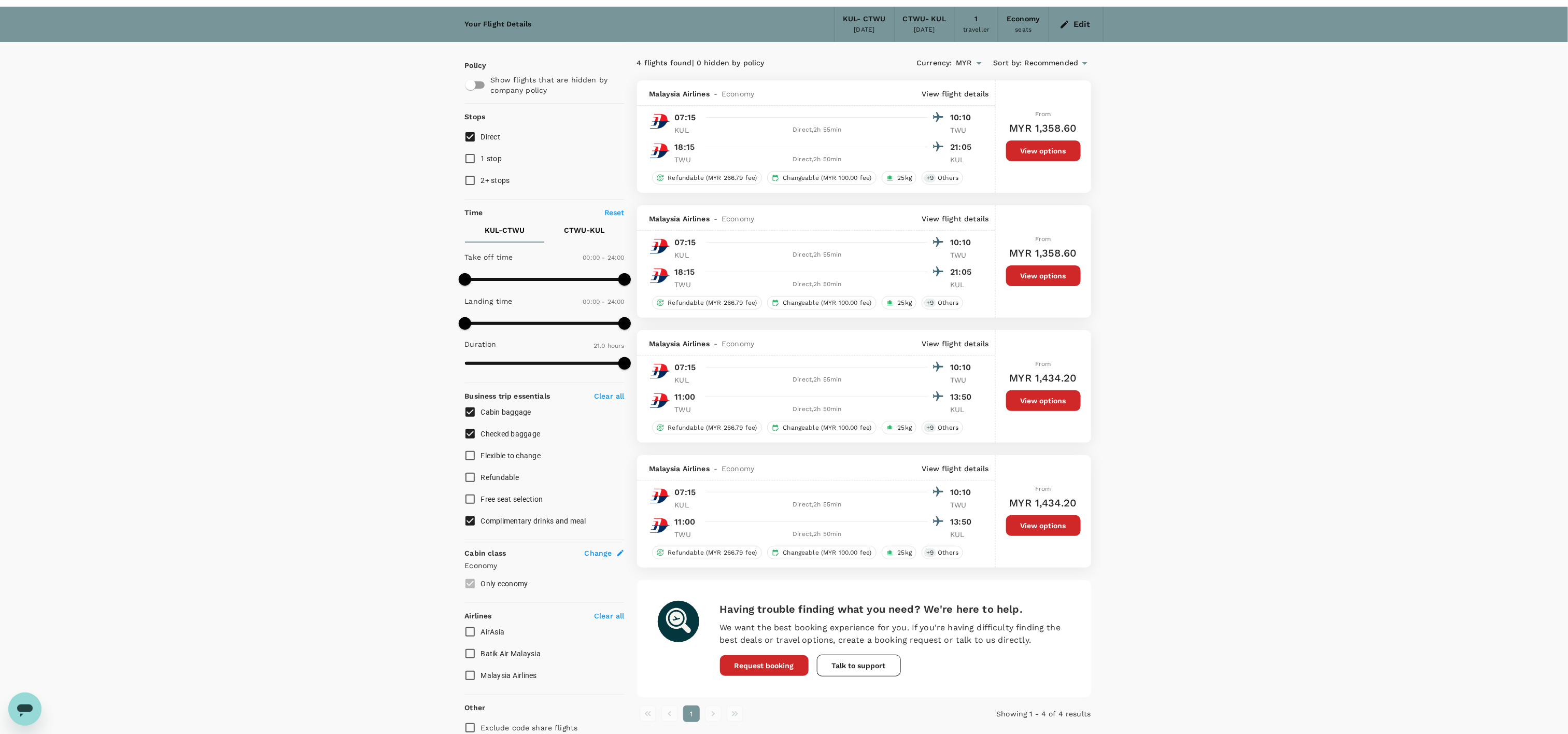
click at [473, 155] on input "1 stop" at bounding box center [470, 158] width 22 height 22
checkbox input "true"
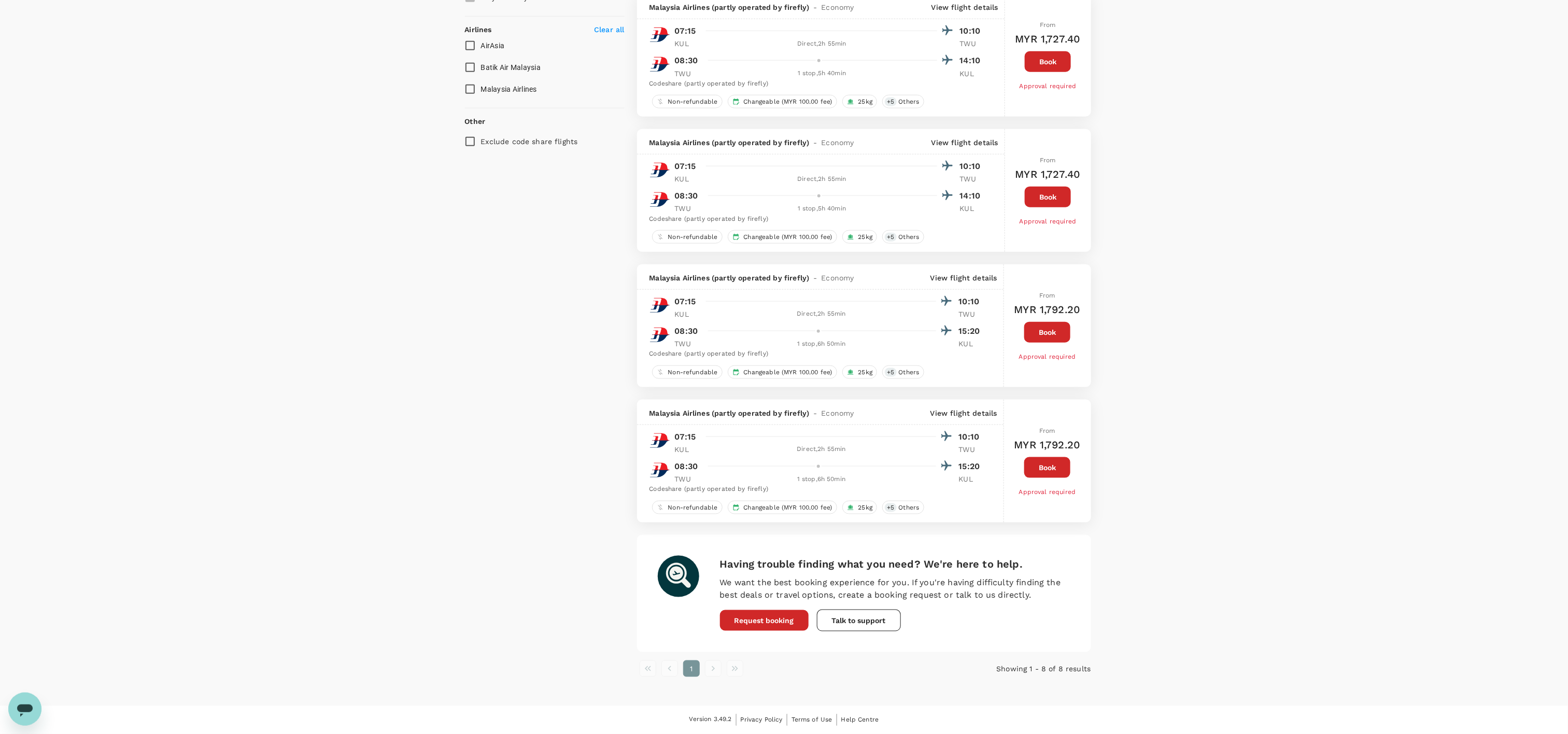
scroll to position [7, 0]
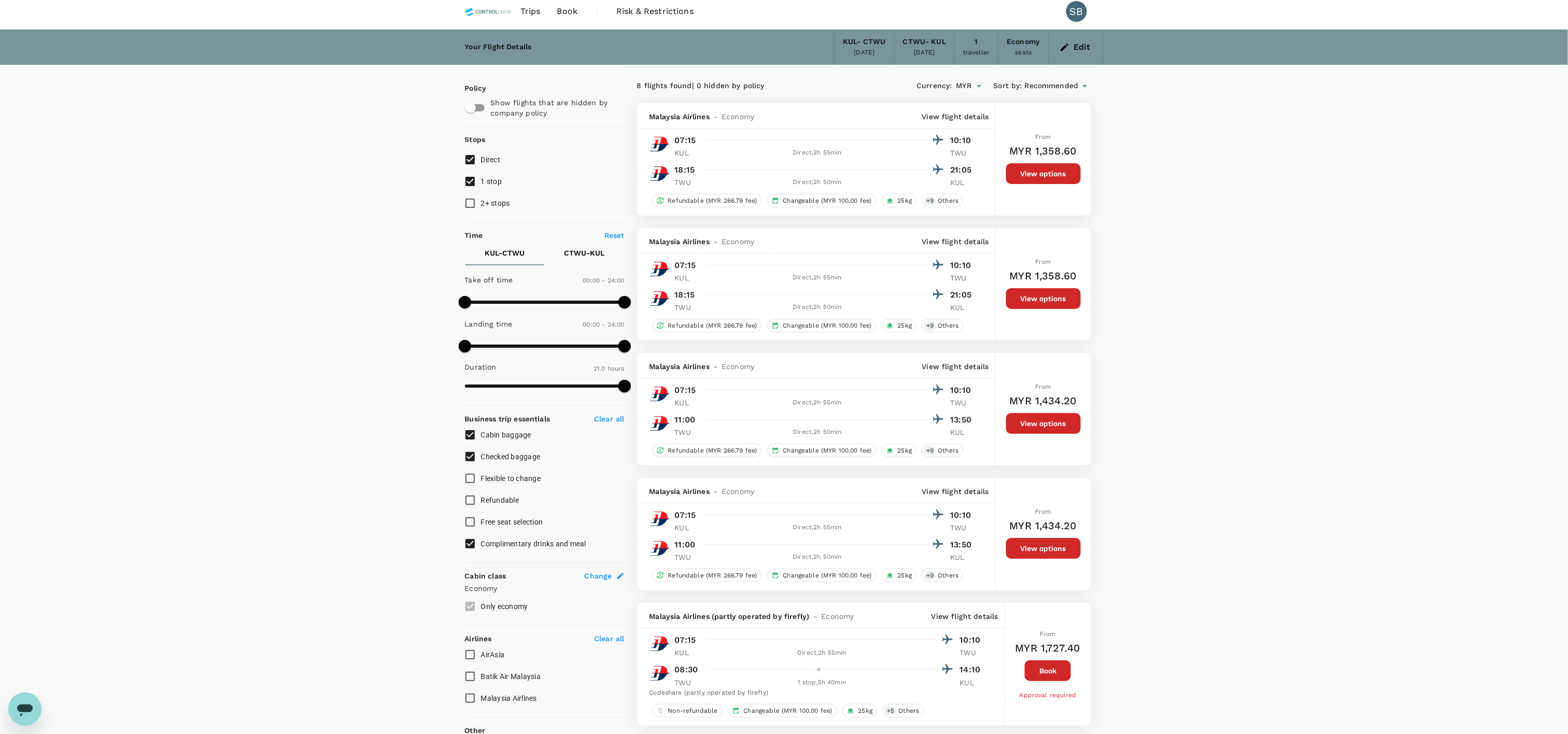
click at [471, 550] on input "AirAsia" at bounding box center [470, 654] width 22 height 22
checkbox input "true"
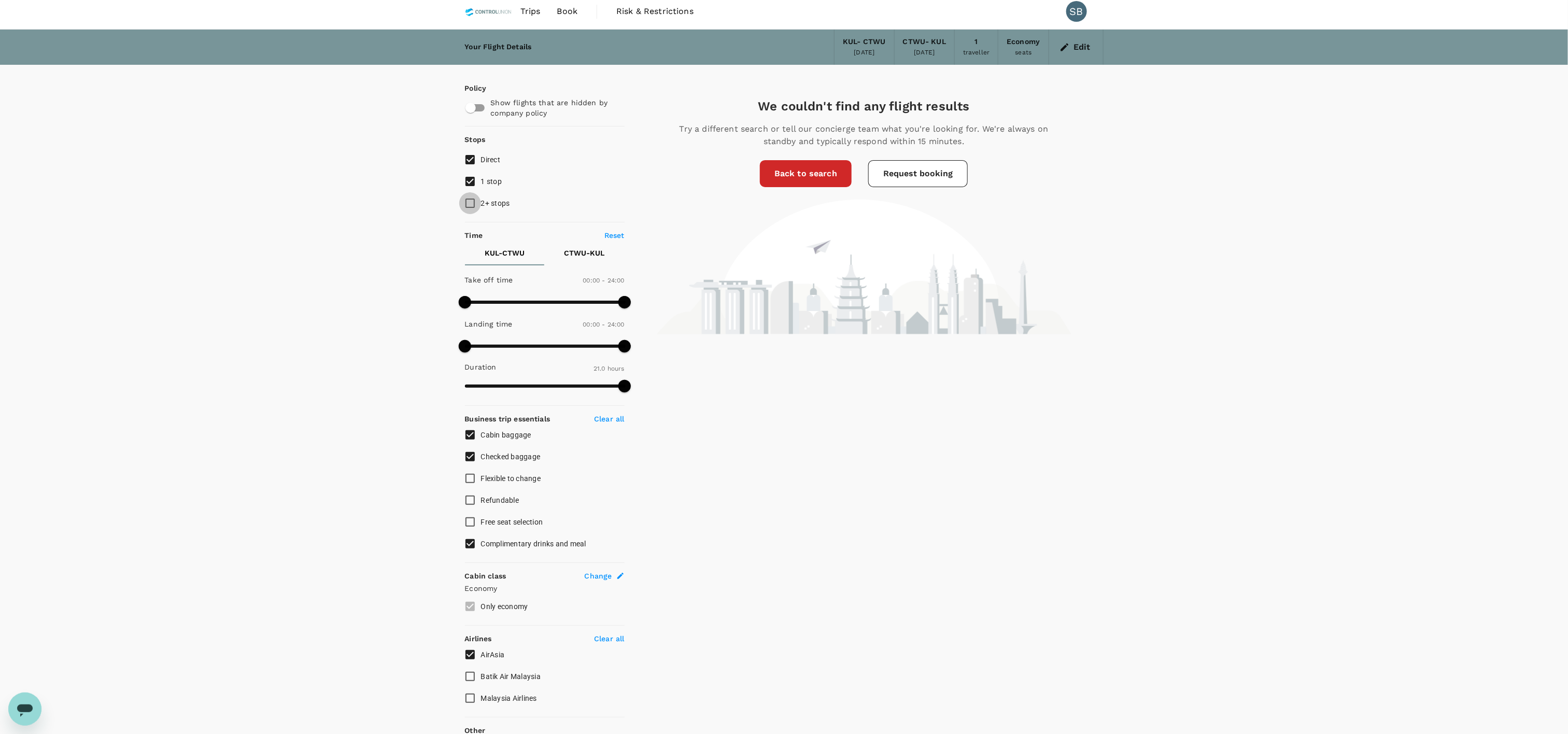
click at [472, 206] on input "2+ stops" at bounding box center [470, 202] width 22 height 22
checkbox input "true"
click at [469, 550] on input "AirAsia" at bounding box center [470, 654] width 22 height 22
checkbox input "false"
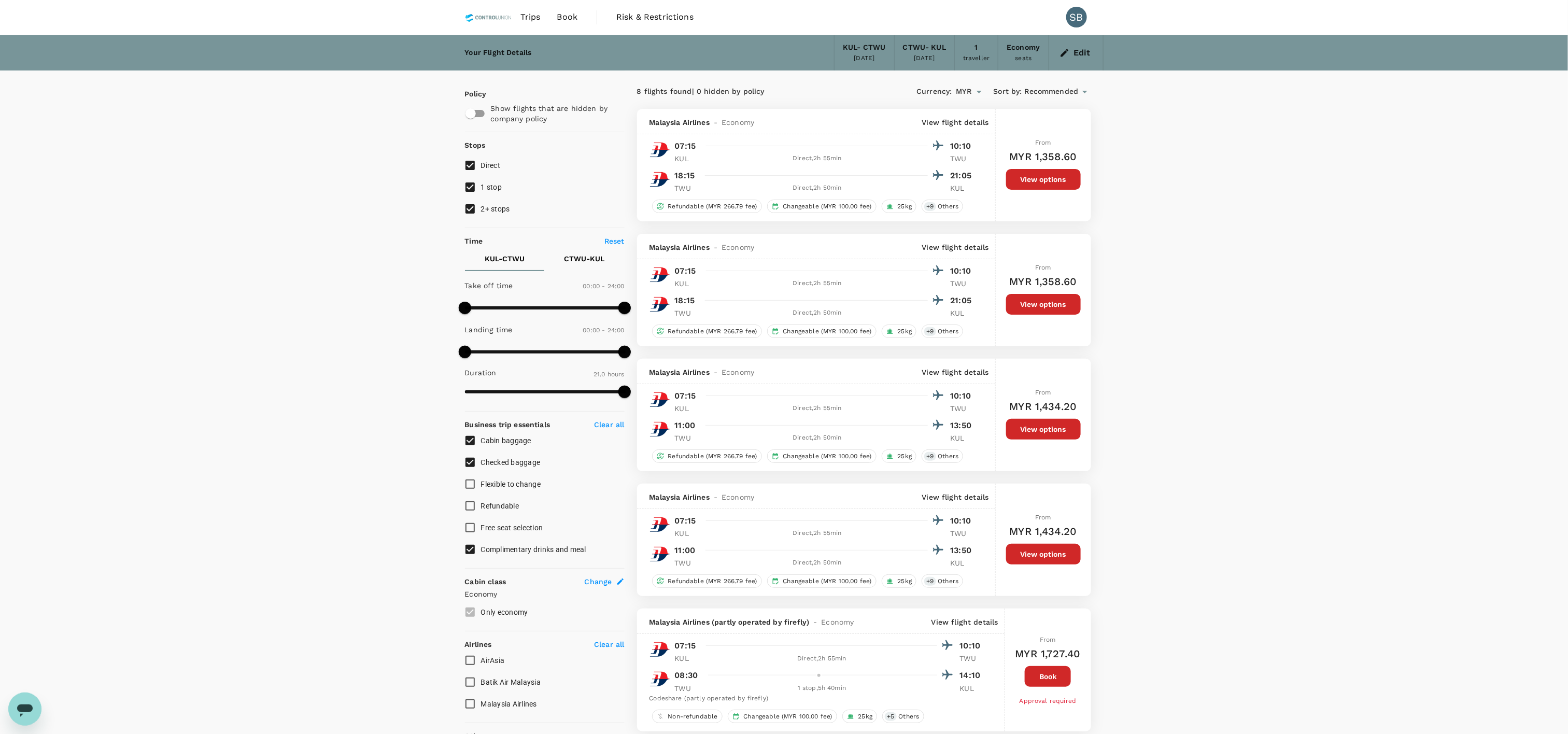
scroll to position [0, 0]
click at [473, 212] on input "2+ stops" at bounding box center [470, 209] width 22 height 22
checkbox input "false"
click at [471, 191] on input "1 stop" at bounding box center [470, 187] width 22 height 22
checkbox input "false"
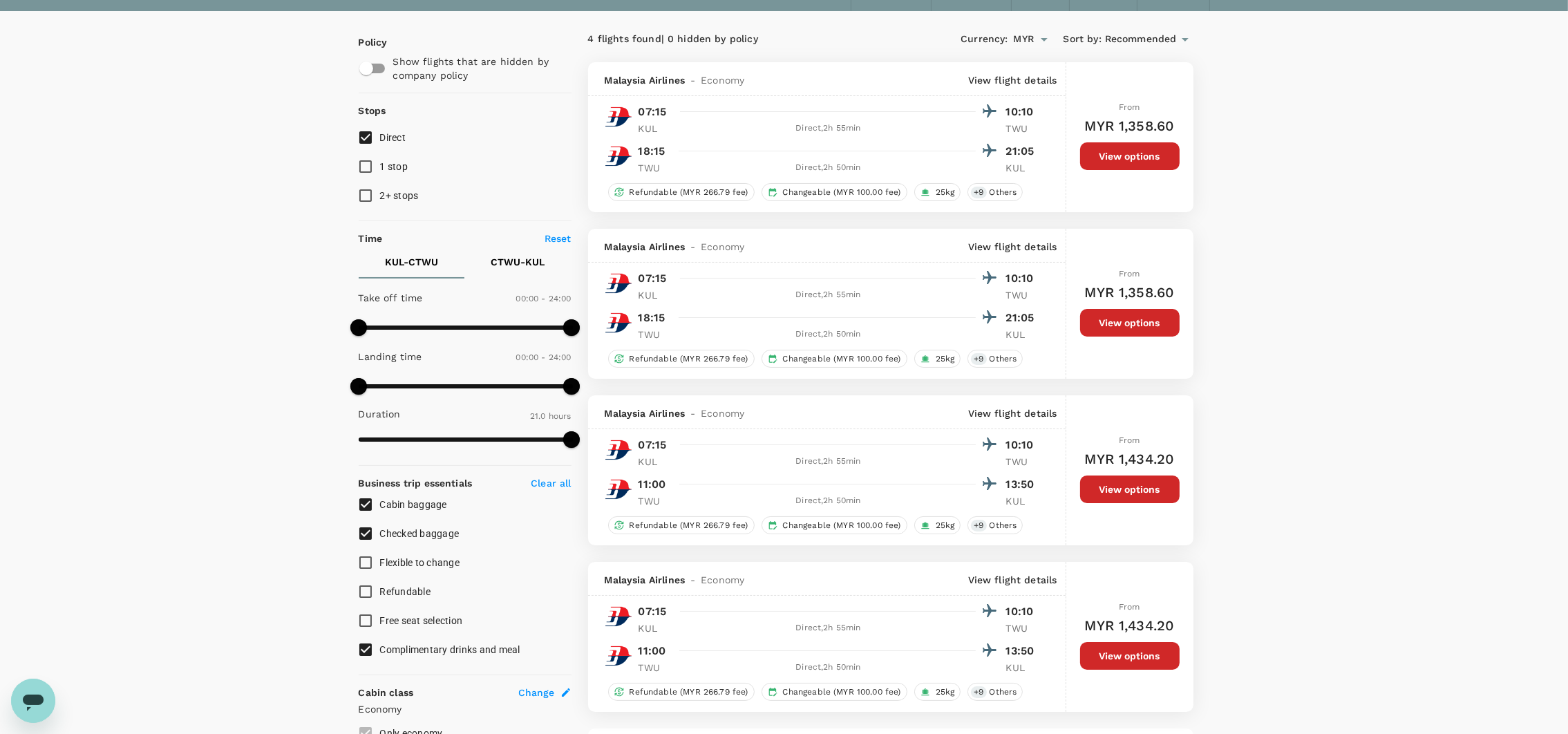
scroll to position [118, 0]
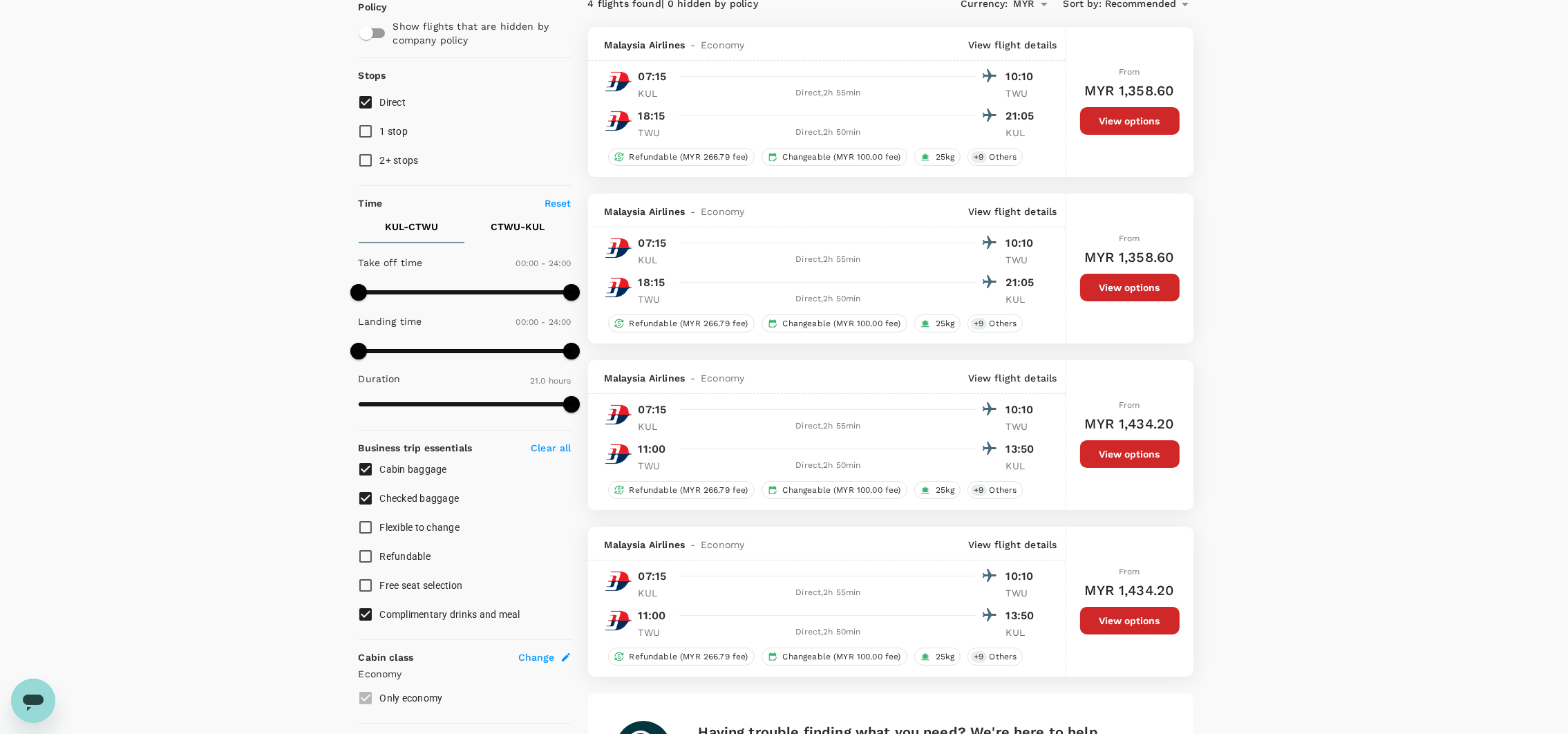
click at [1395, 119] on div "Your Flight Details KUL - CTWU 24 Aug 2025 CTWU - KUL 30 Aug 2025 1 traveller E…" at bounding box center [784, 428] width 1568 height 998
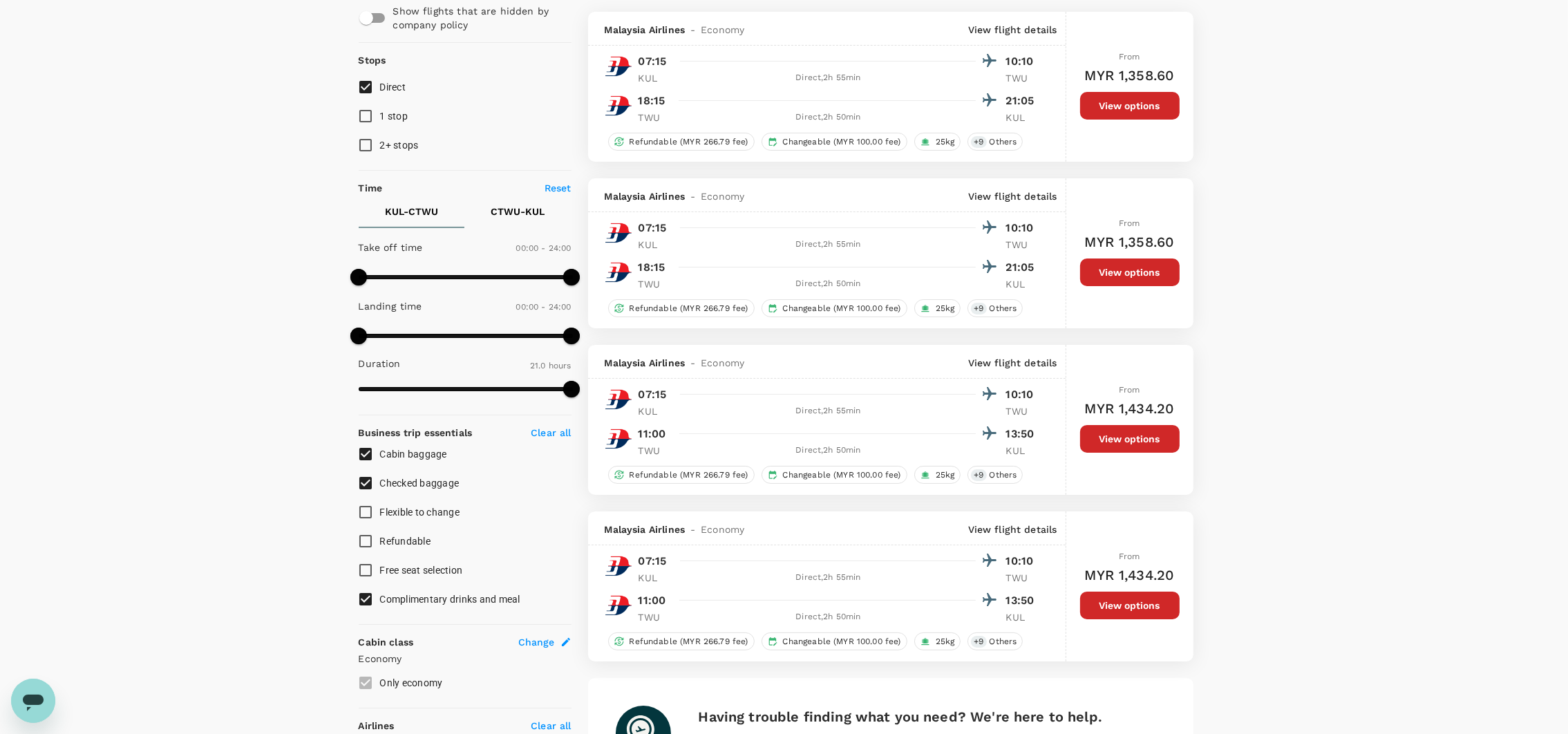
scroll to position [104, 0]
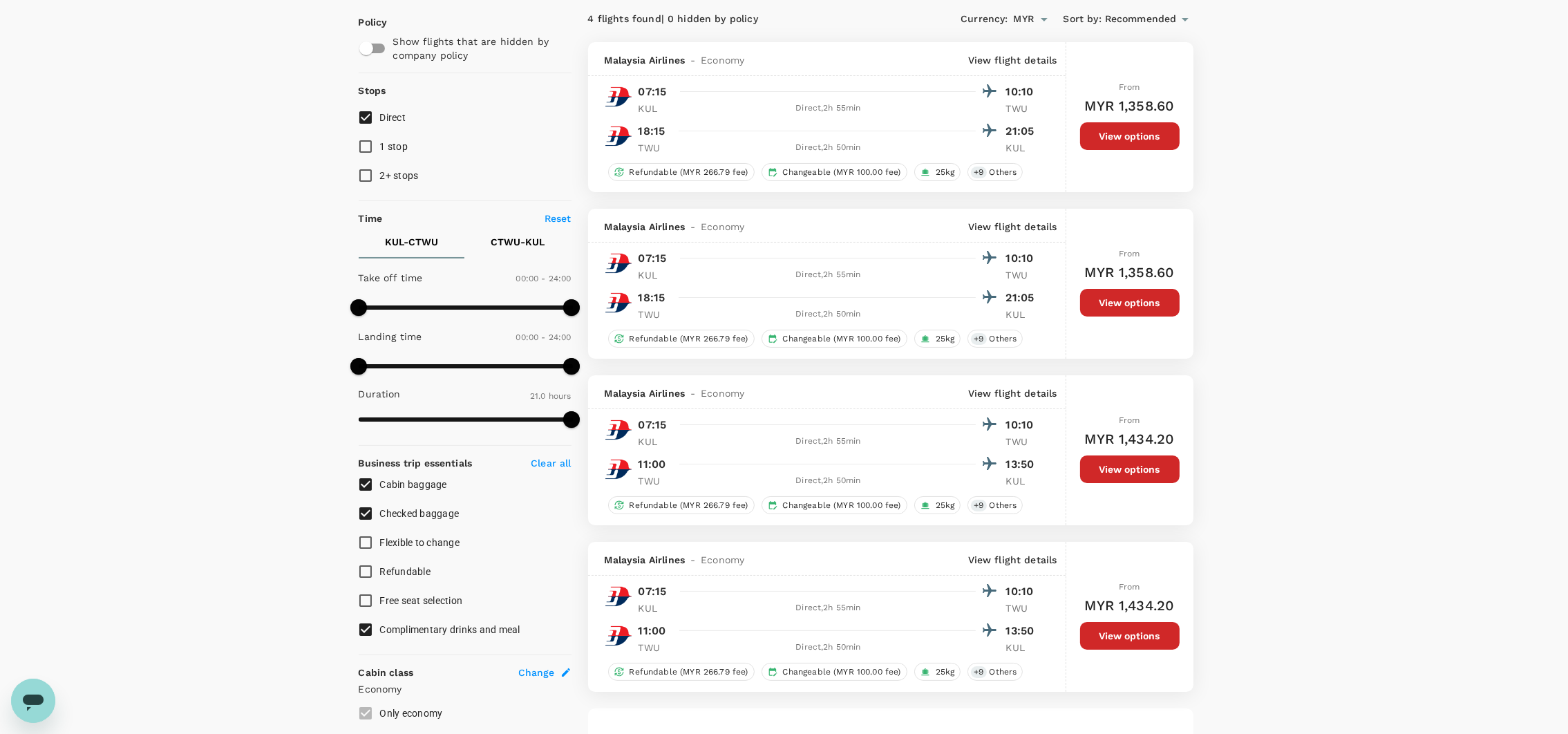
click at [1336, 212] on div "Your Flight Details KUL - CTWU 24 Aug 2025 CTWU - KUL 30 Aug 2025 1 traveller E…" at bounding box center [784, 443] width 1568 height 998
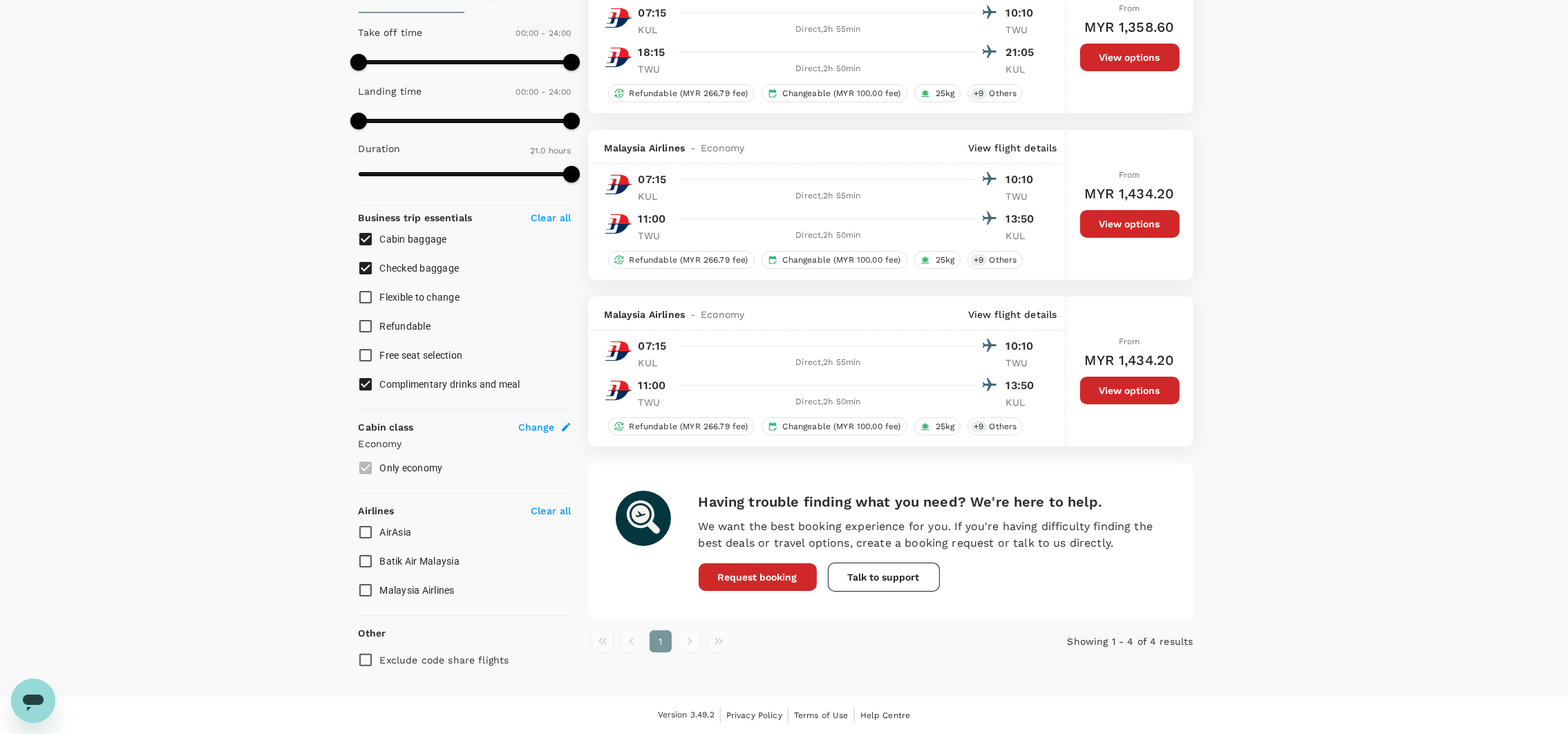
click at [1163, 226] on button "View options" at bounding box center [1130, 224] width 99 height 28
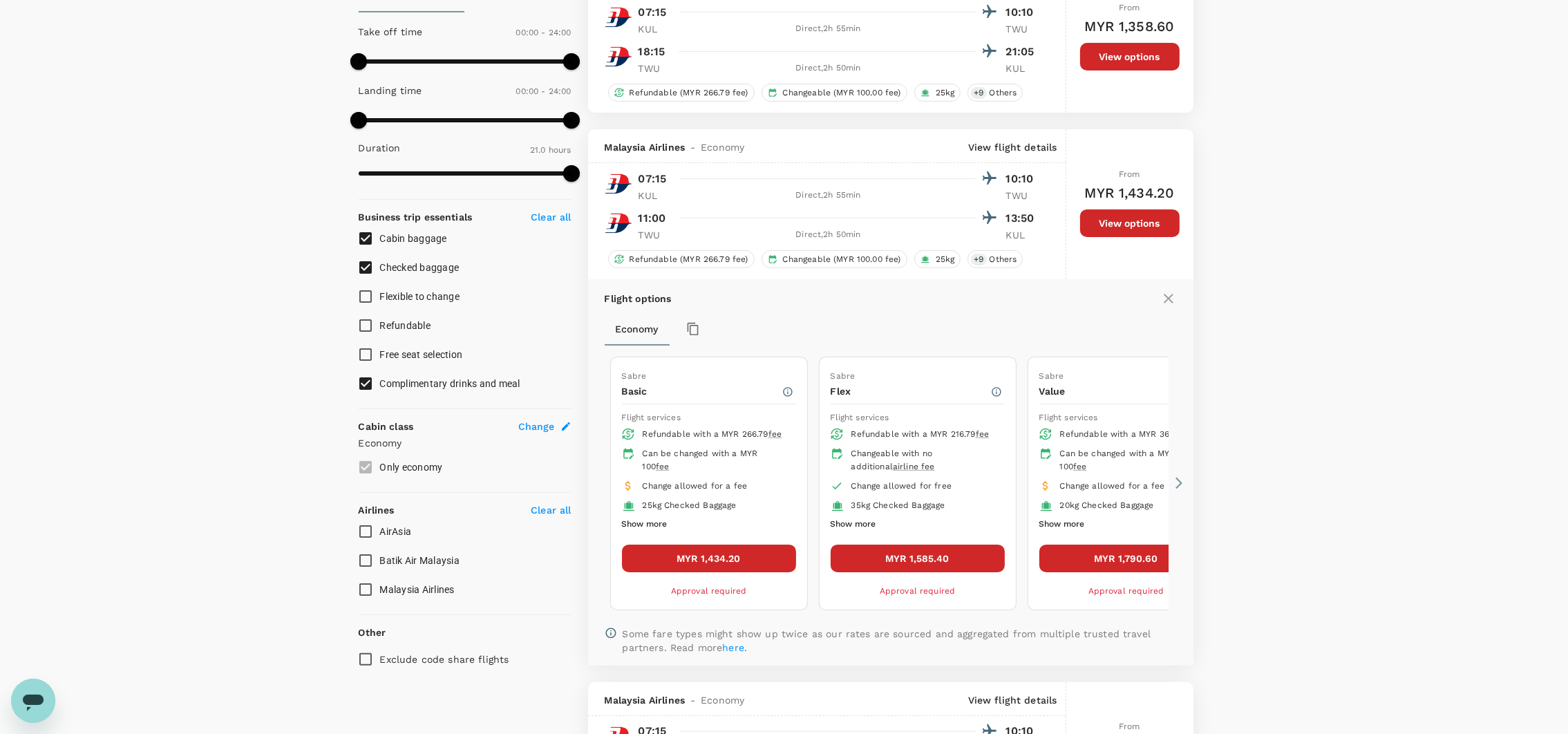
scroll to position [481, 0]
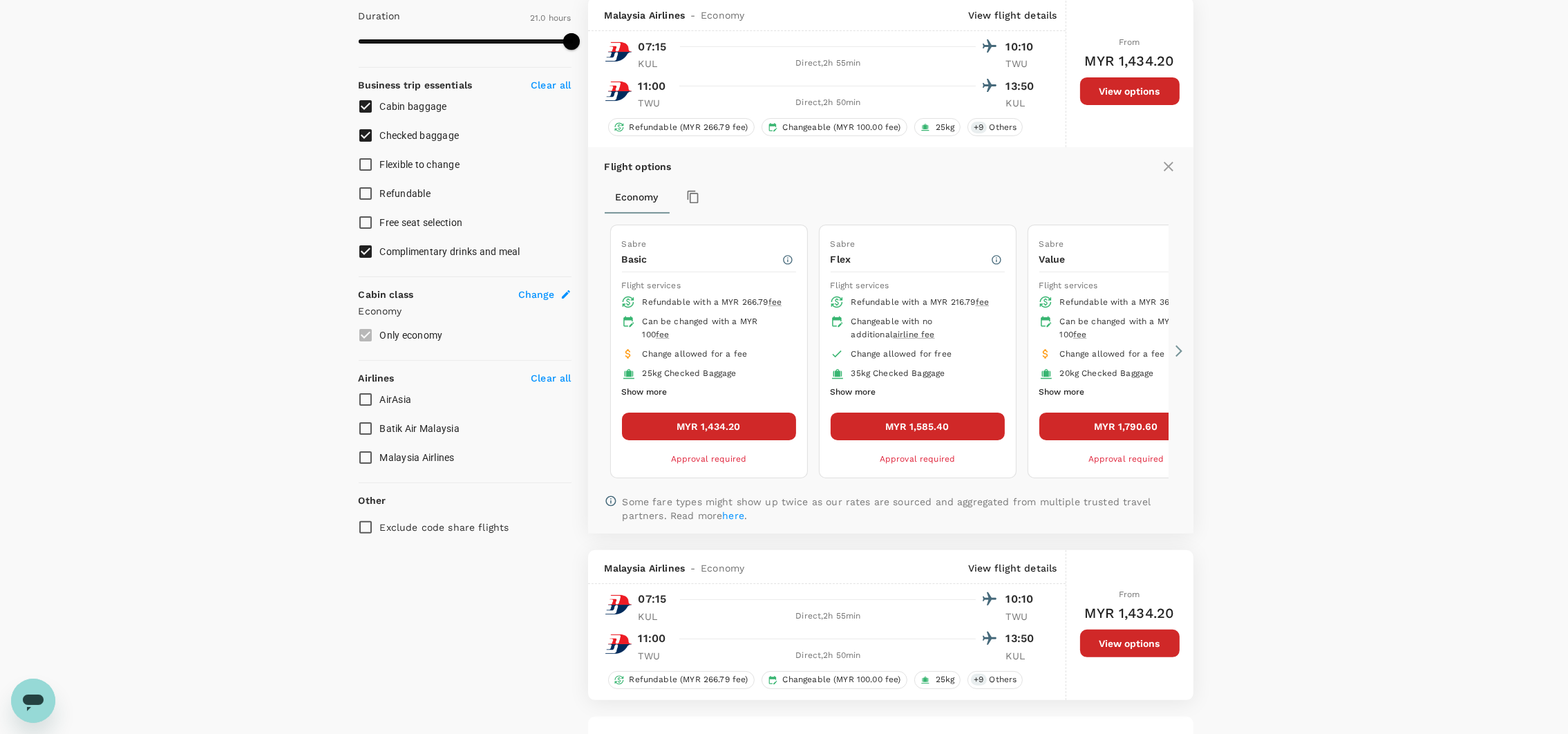
click at [652, 400] on button "Show more" at bounding box center [645, 392] width 45 height 18
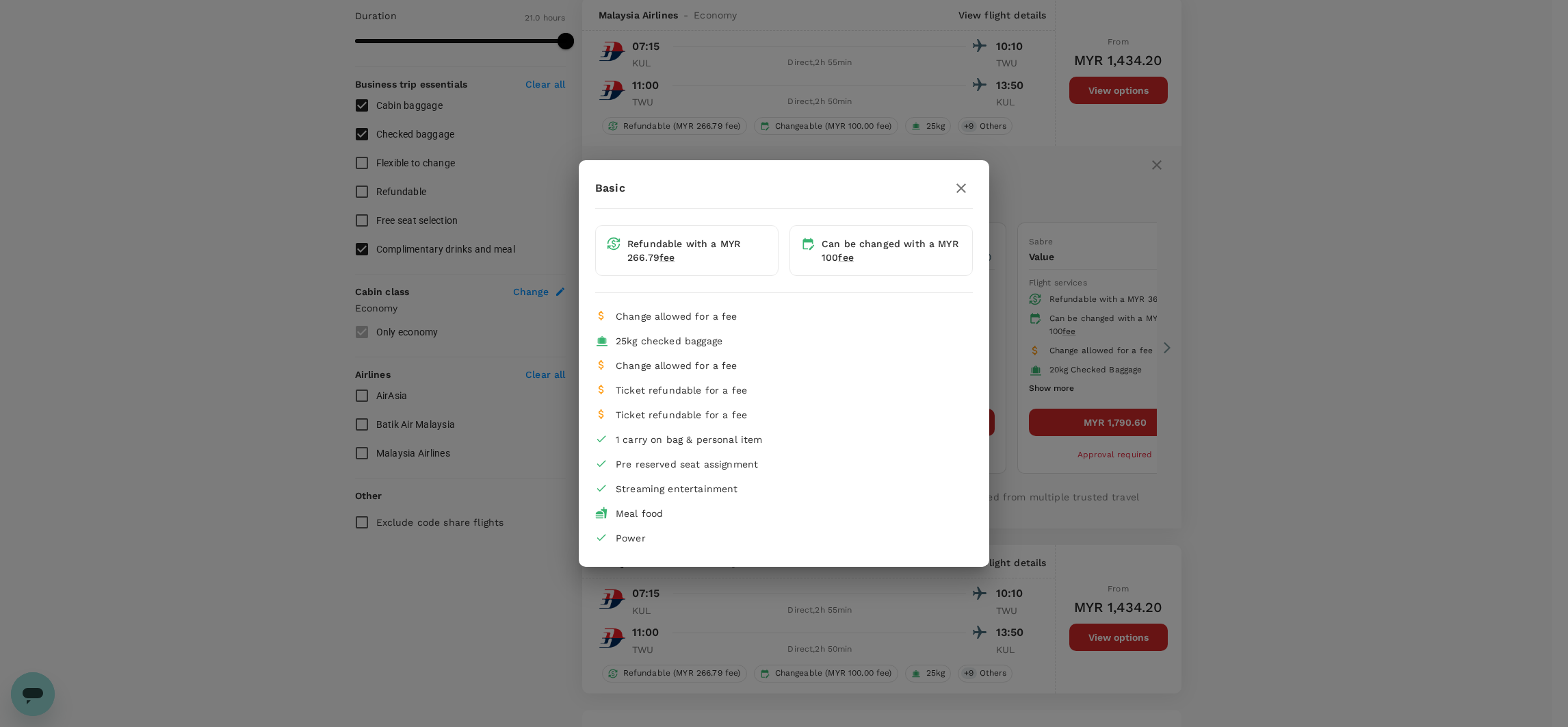
click at [497, 551] on div "Basic Refundable with a MYR 266.79 fee Can be changed with a MYR 100 fee Change…" at bounding box center [784, 363] width 1568 height 727
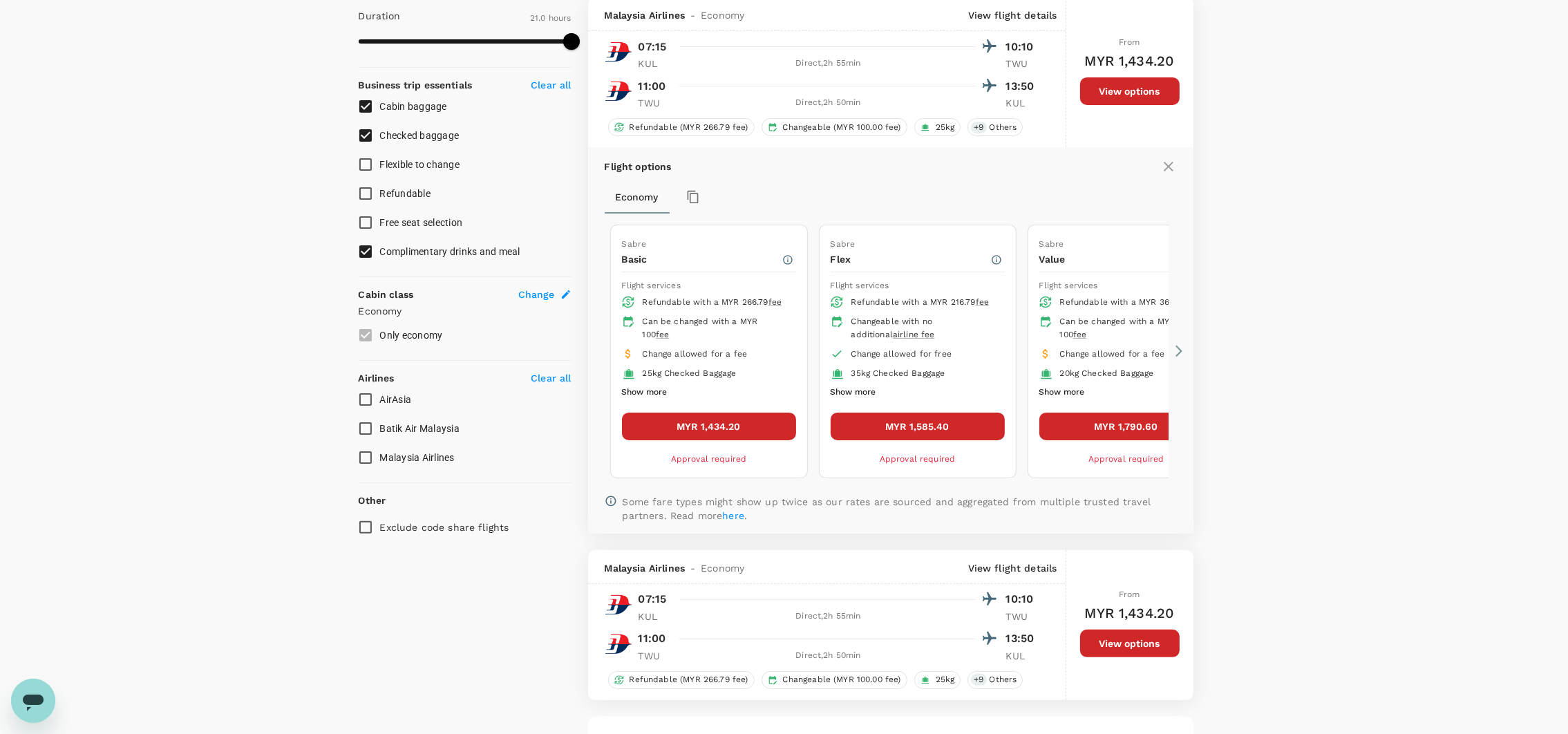
click at [672, 436] on button "MYR 1,434.20" at bounding box center [709, 427] width 174 height 28
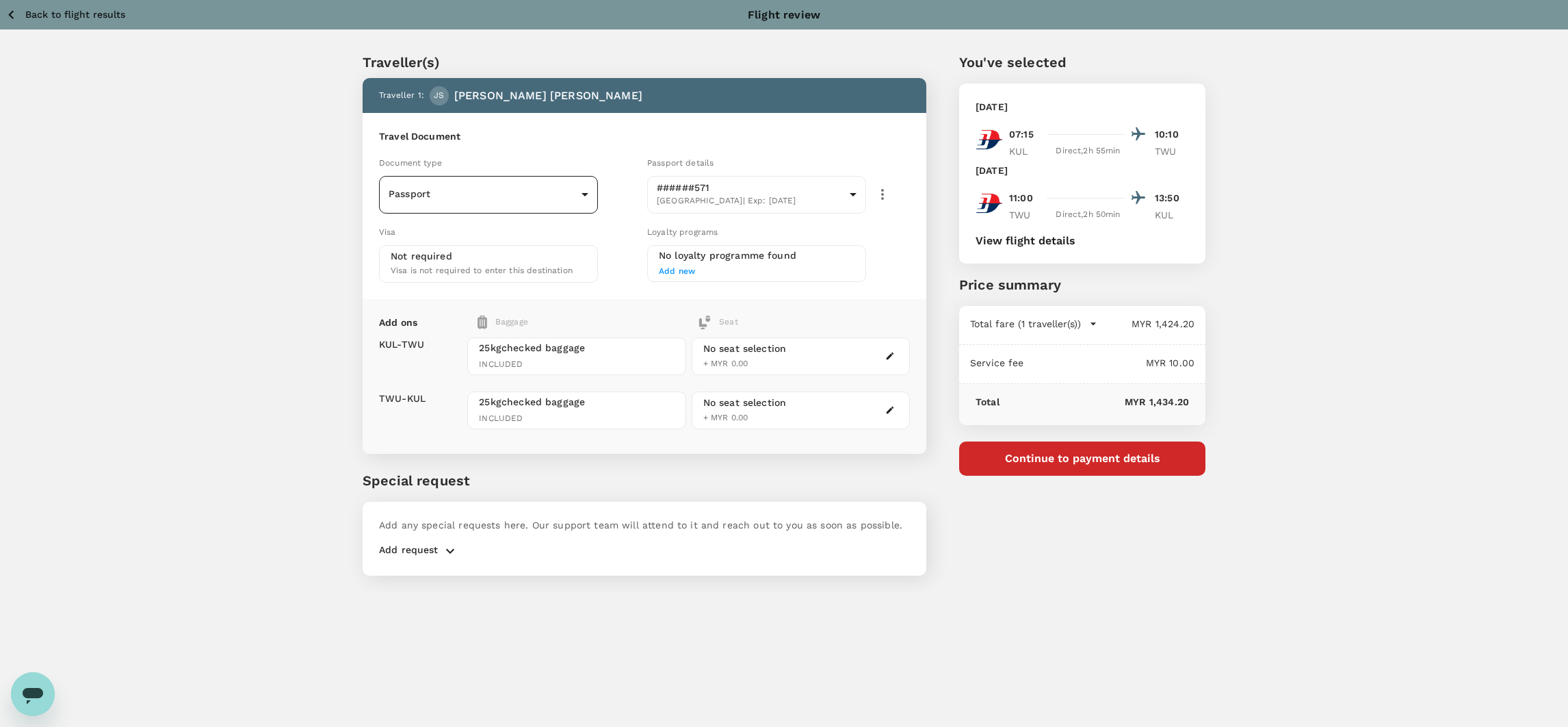
click at [502, 191] on body "Back to flight results Flight review Traveller(s) Traveller 1 : JS Joseph Sim S…" at bounding box center [784, 382] width 1568 height 764
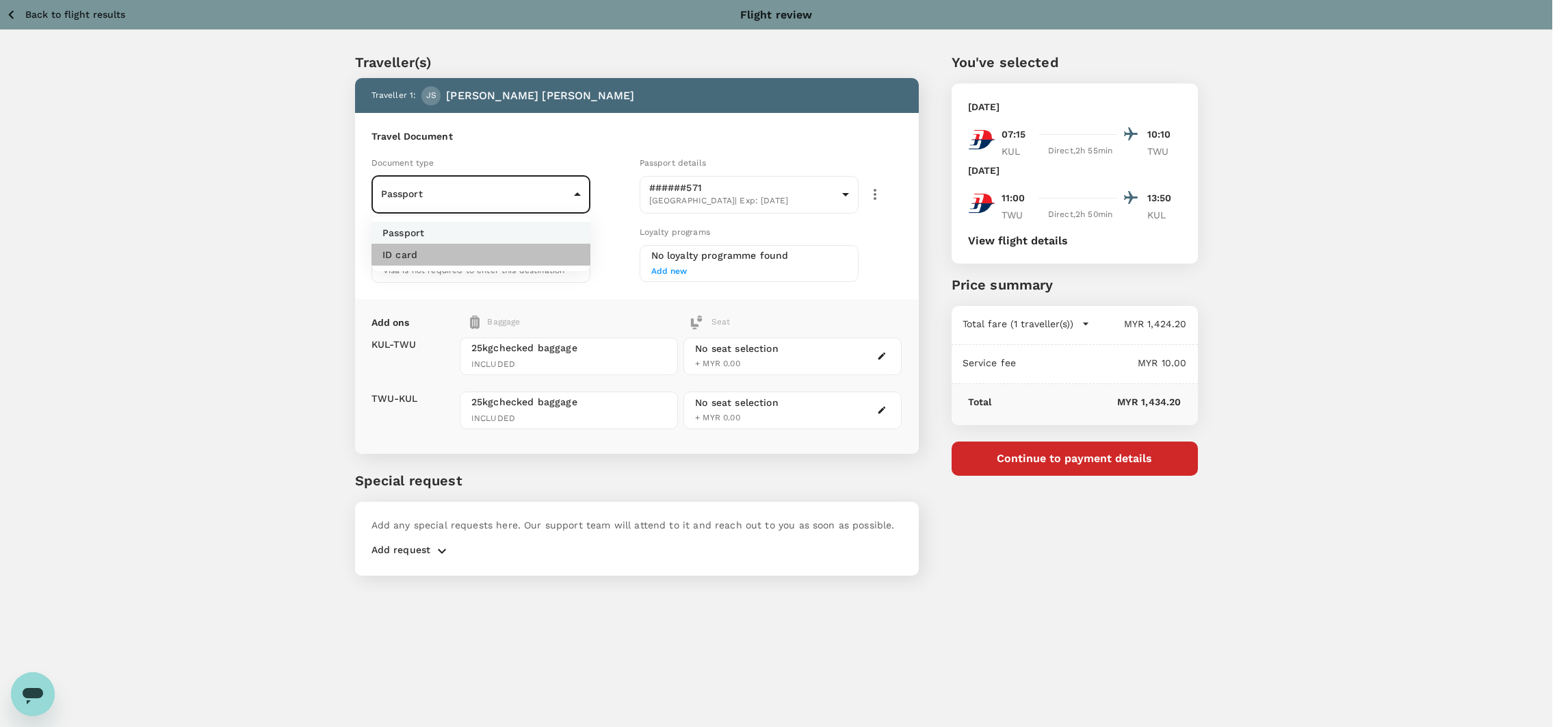
click at [503, 248] on li "ID card" at bounding box center [481, 254] width 219 height 22
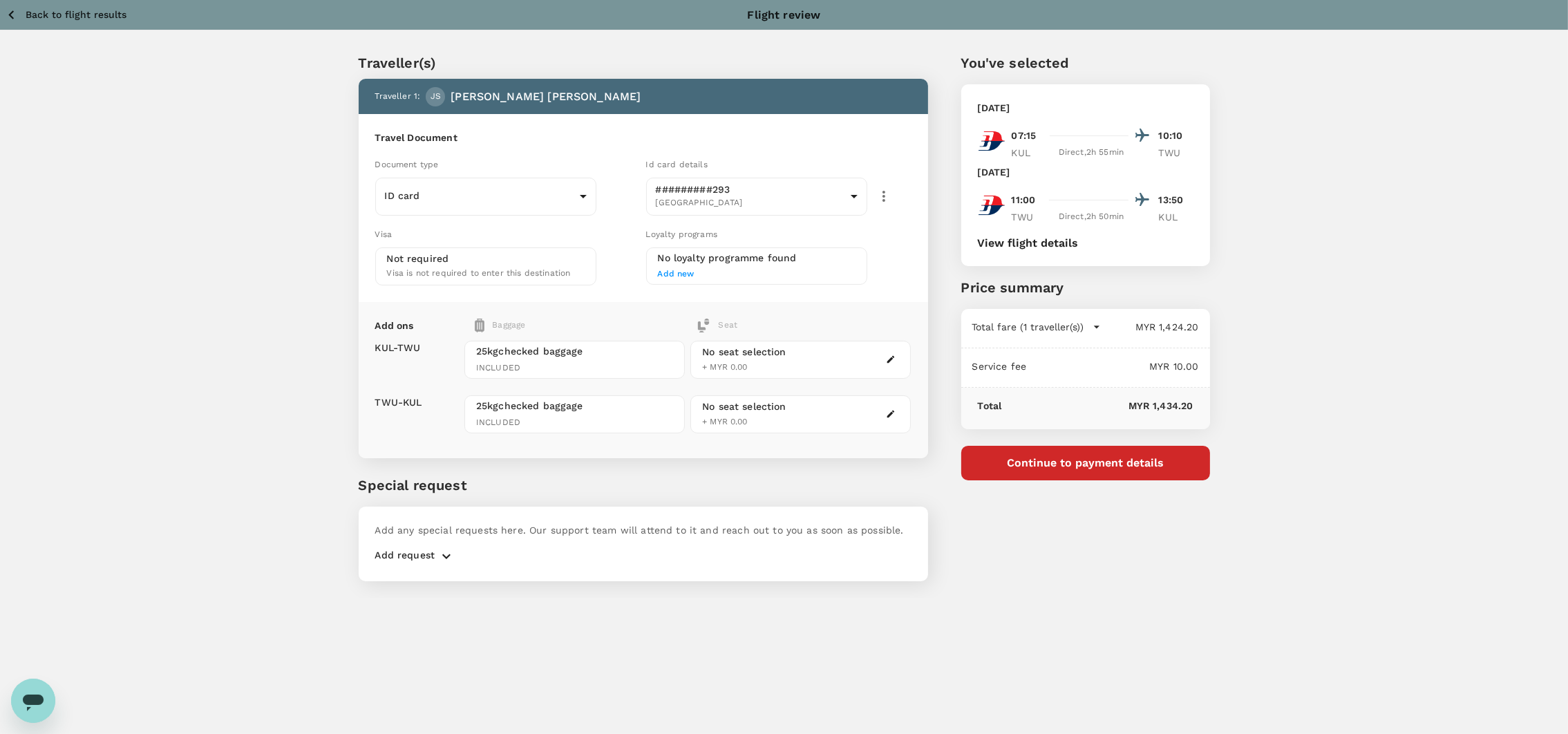
click at [1059, 238] on button "View flight details" at bounding box center [1029, 243] width 101 height 12
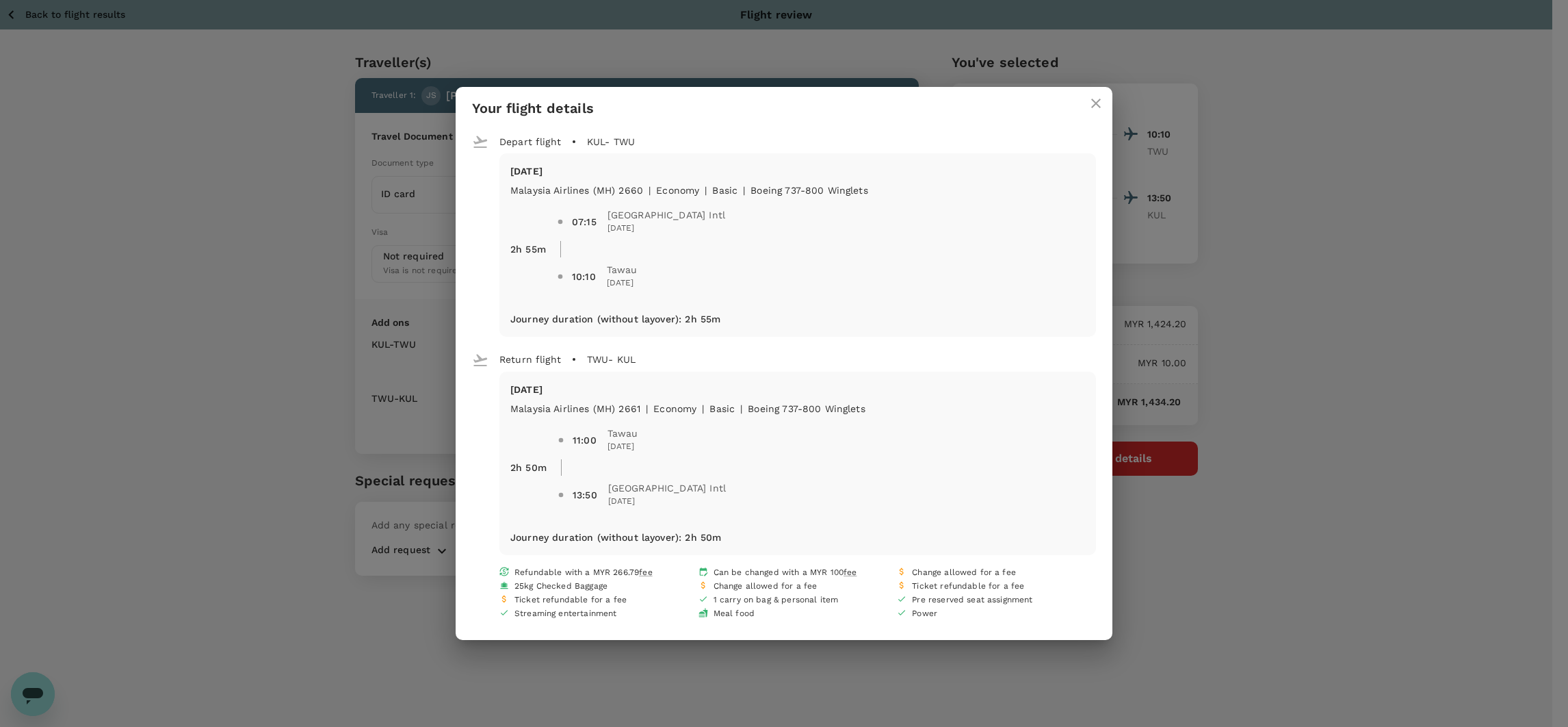
click at [1275, 260] on div "Your flight details Depart flight KUL - TWU Sun, 24 Aug Malaysia Airlines (MH) …" at bounding box center [784, 363] width 1568 height 727
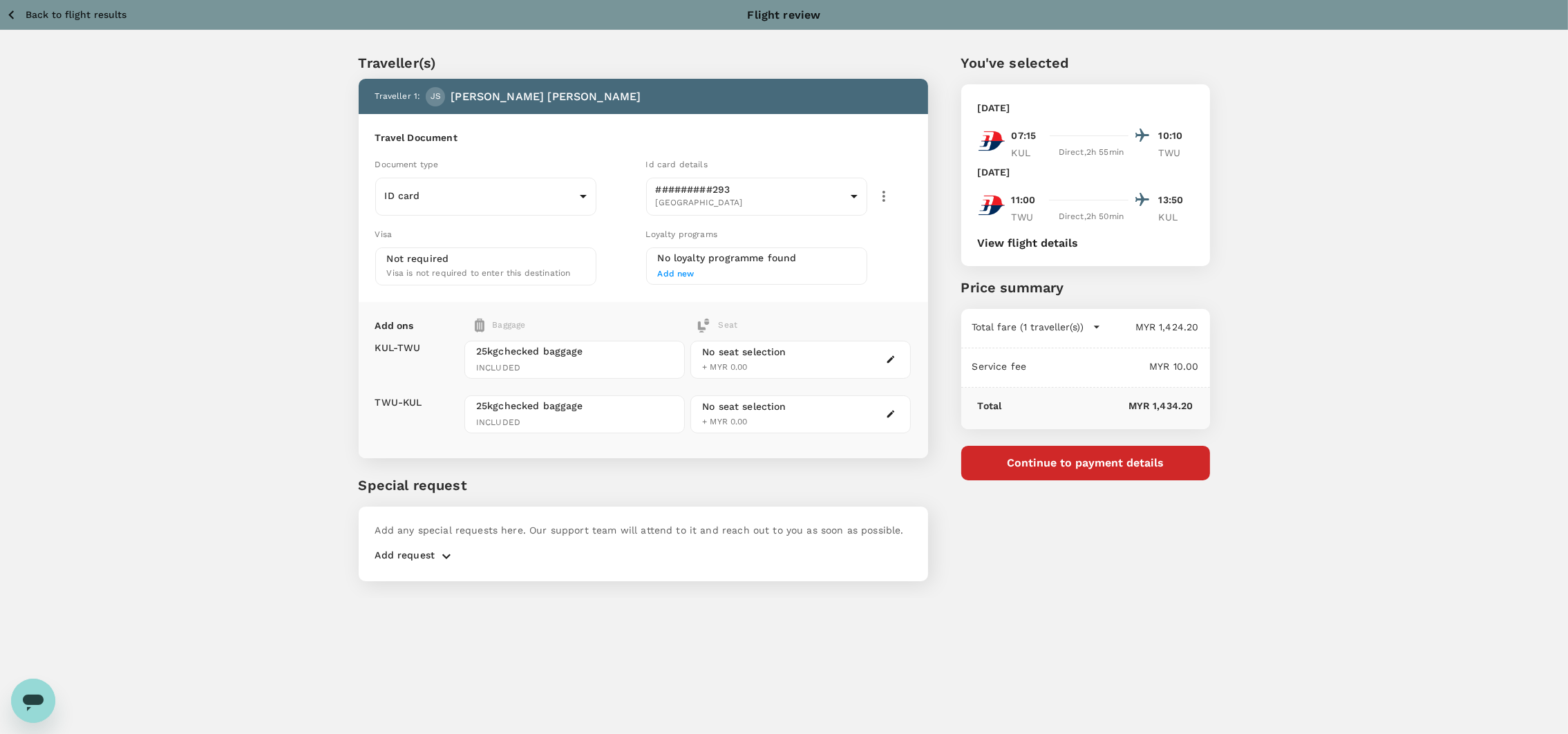
click at [1063, 468] on button "Continue to payment details" at bounding box center [1086, 463] width 249 height 35
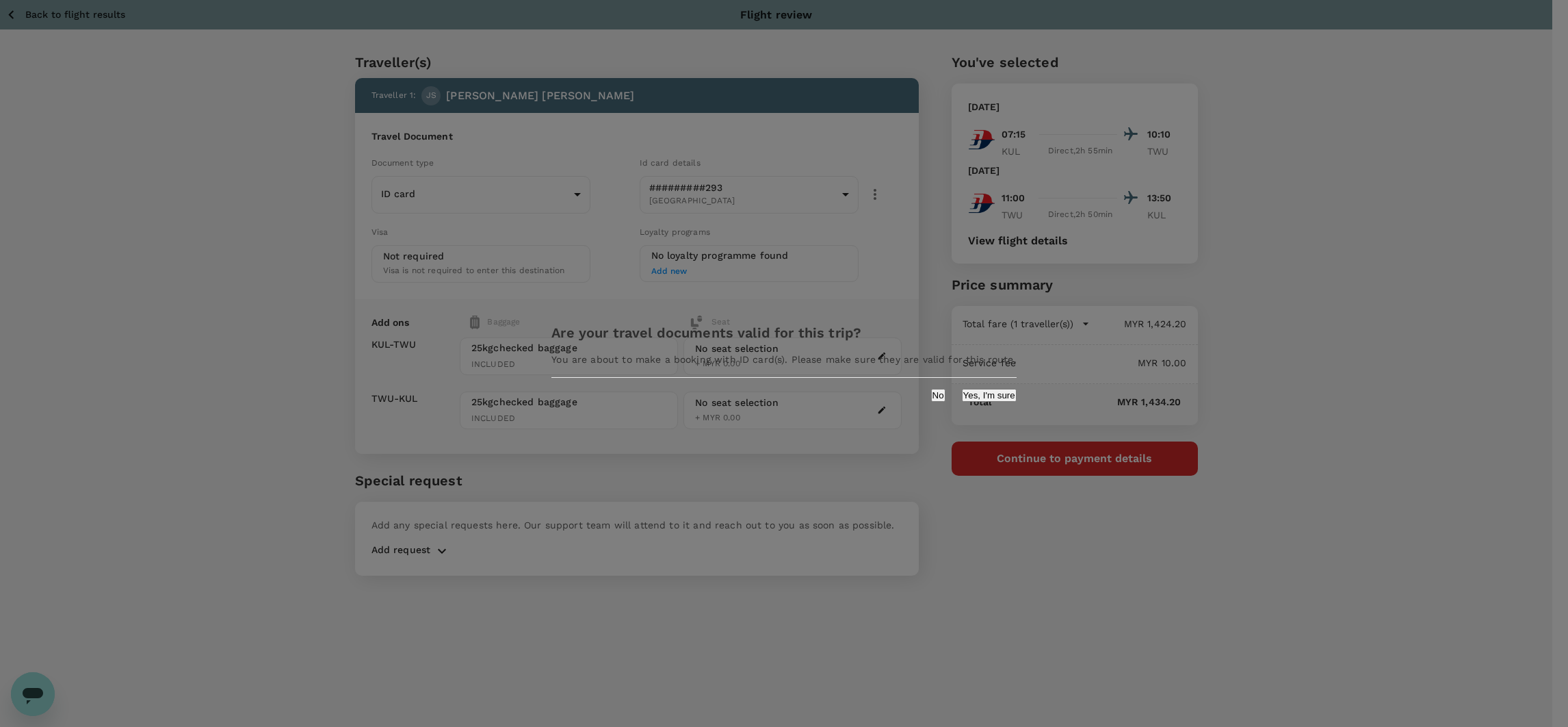
click at [931, 397] on button "No" at bounding box center [938, 395] width 15 height 13
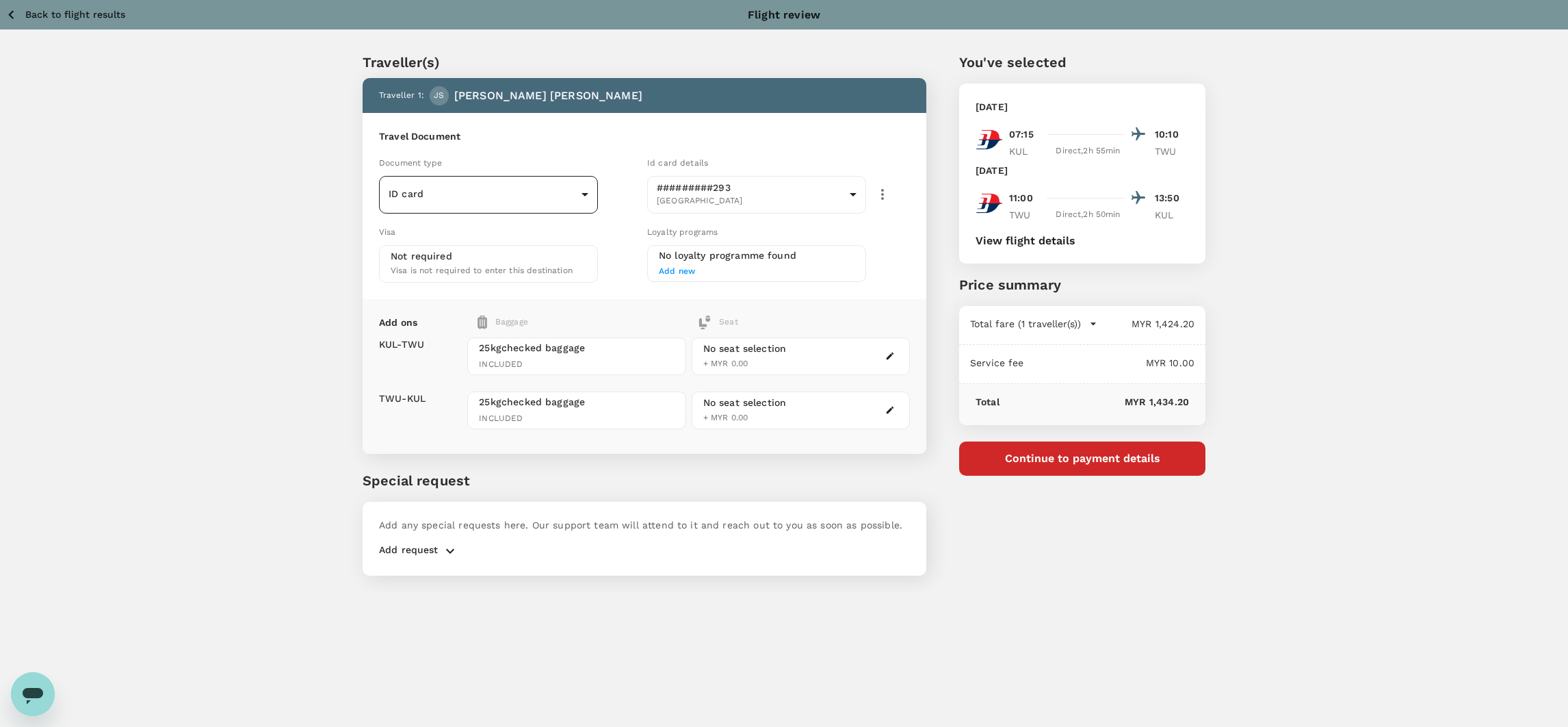
click at [502, 191] on body "Back to flight results Flight review Traveller(s) Traveller 1 : JS Joseph Sim S…" at bounding box center [784, 382] width 1568 height 764
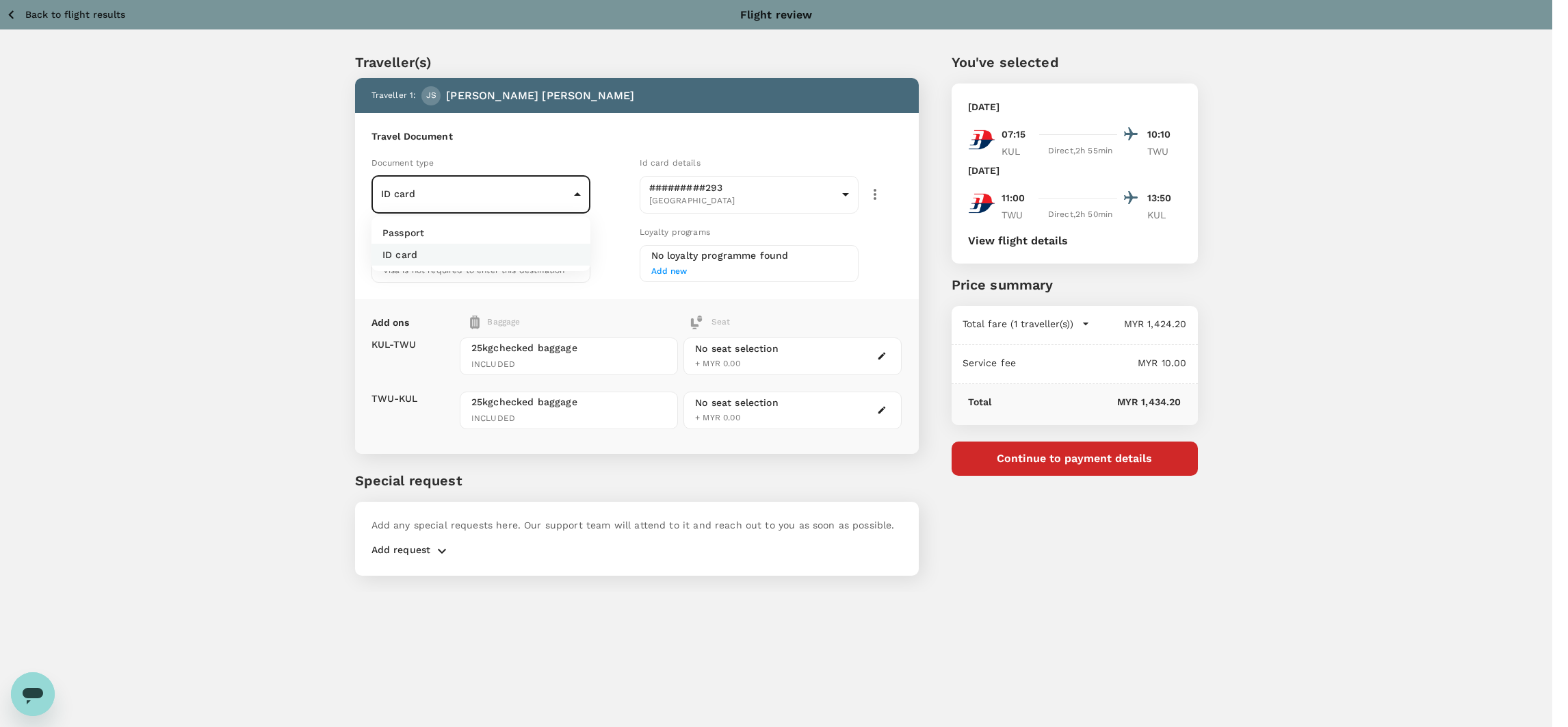
click at [500, 231] on li "Passport" at bounding box center [481, 232] width 219 height 22
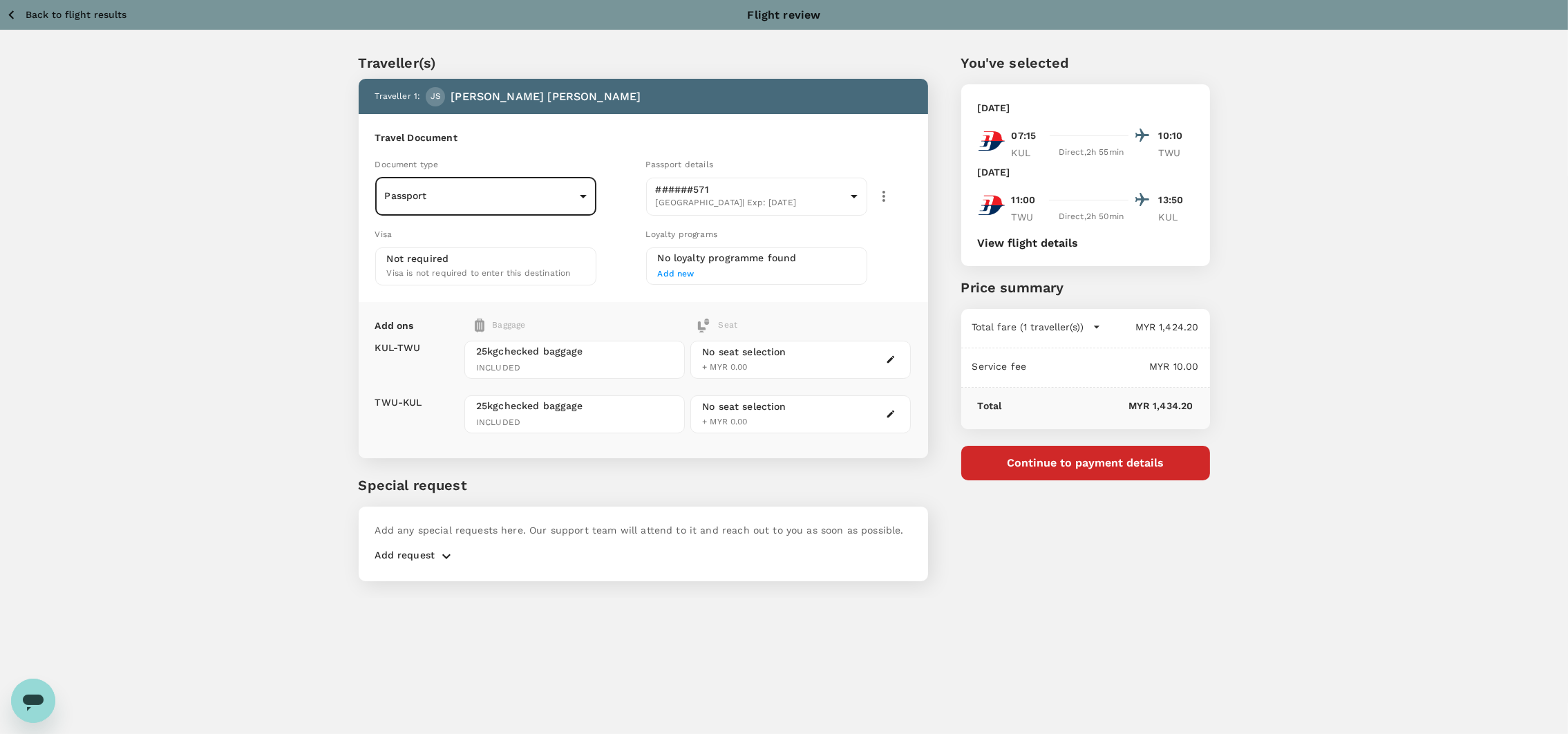
click at [540, 190] on body "Back to flight results Flight review Traveller(s) Traveller 1 : JS Joseph Sim S…" at bounding box center [784, 386] width 1568 height 771
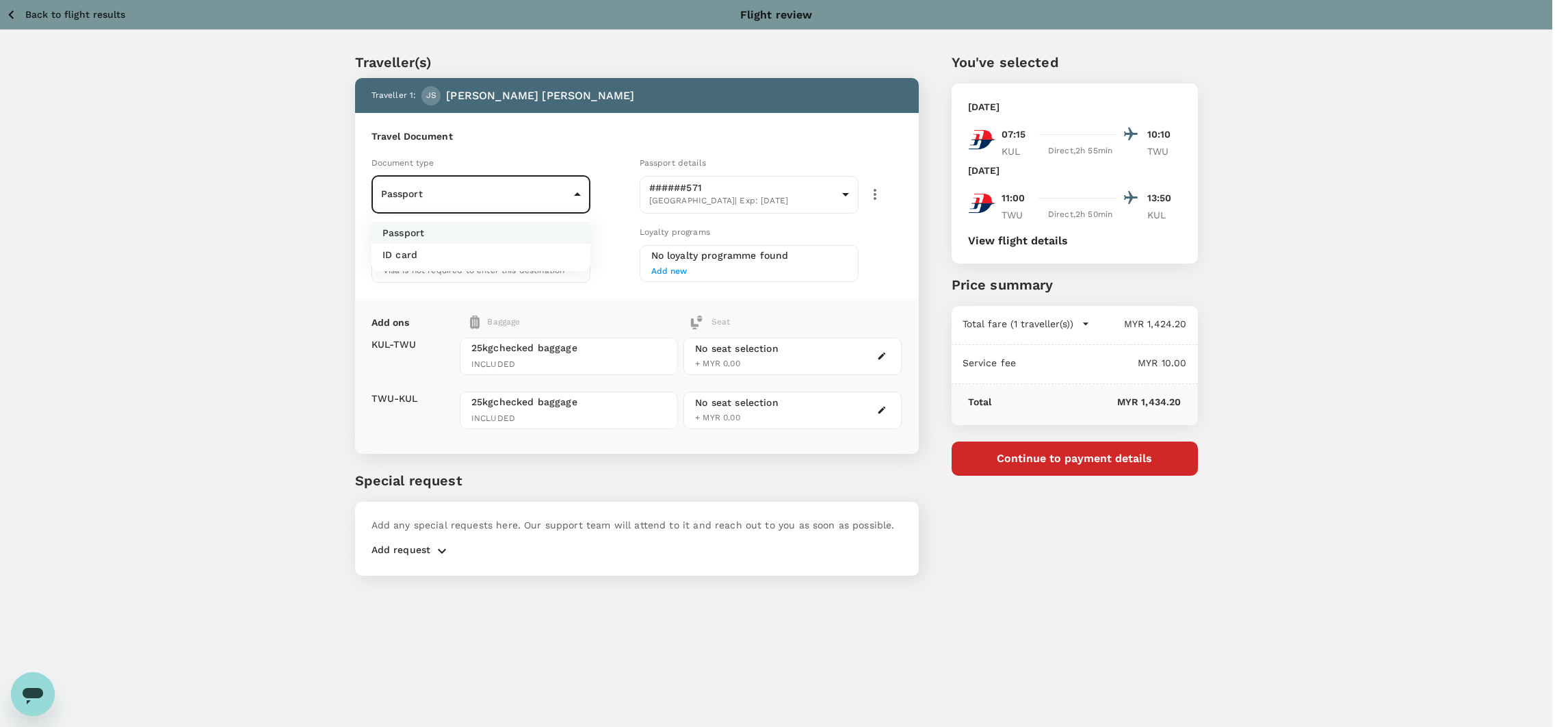
click at [528, 252] on li "ID card" at bounding box center [481, 254] width 219 height 22
type input "Id card"
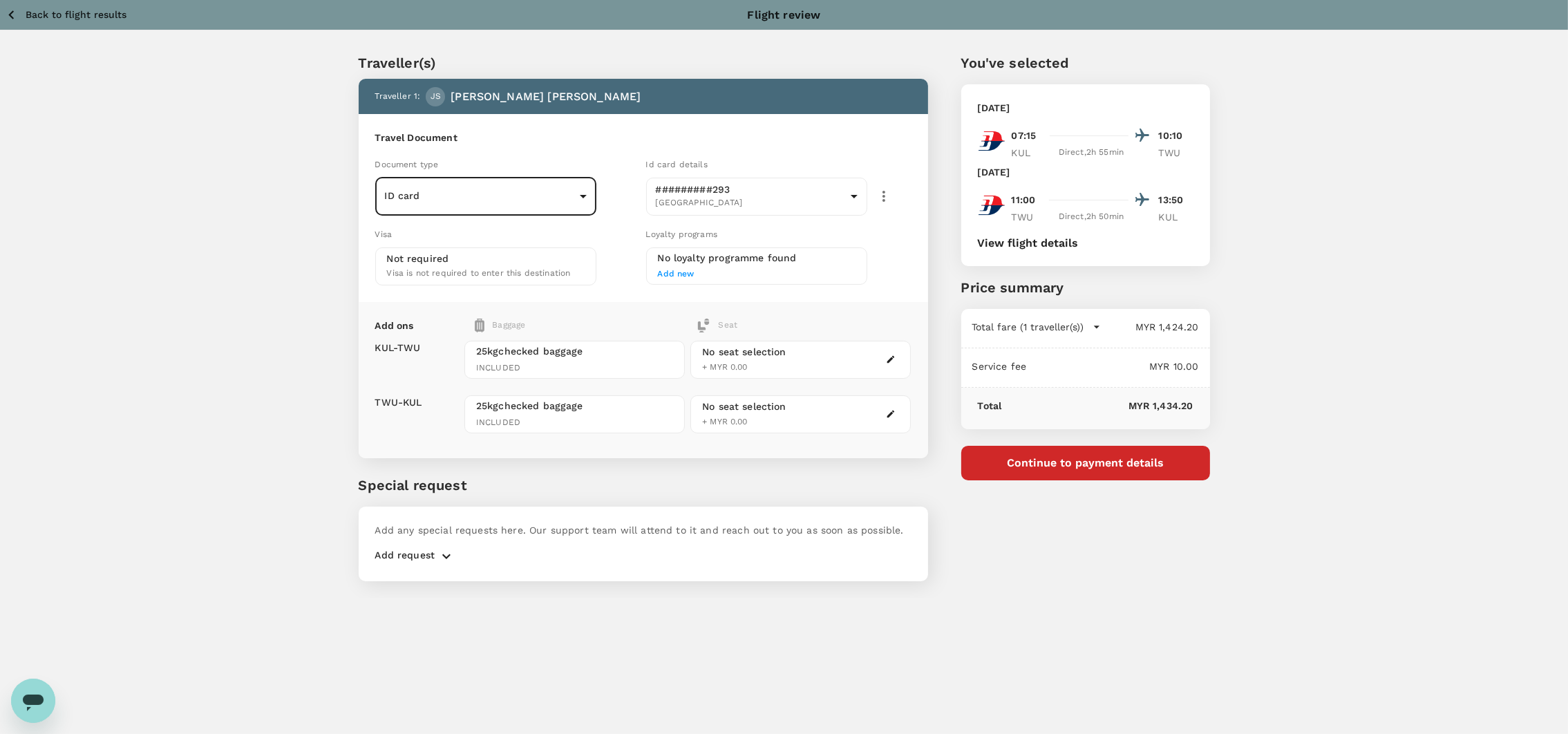
click at [1146, 470] on button "Continue to payment details" at bounding box center [1086, 463] width 249 height 35
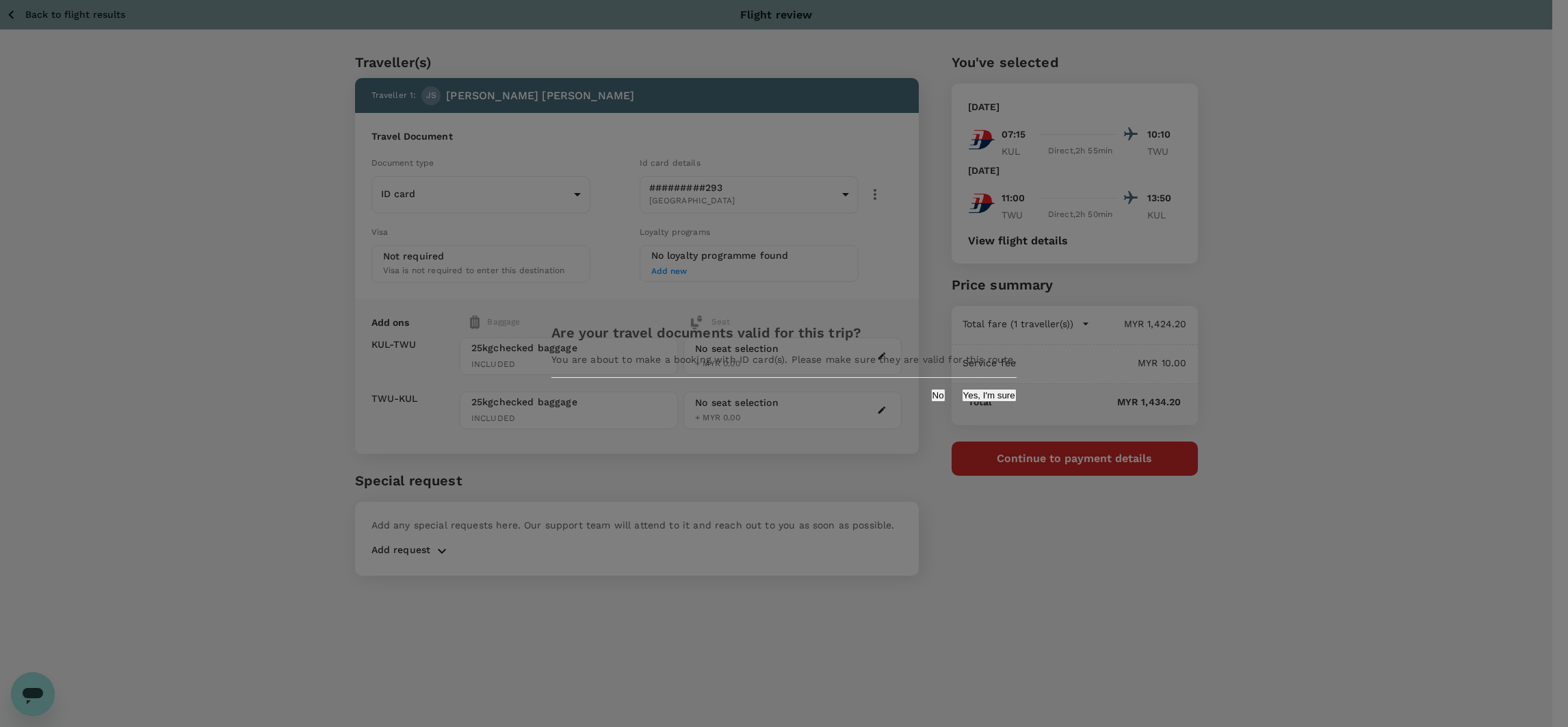
click at [962, 399] on button "Yes, I'm sure" at bounding box center [989, 395] width 54 height 13
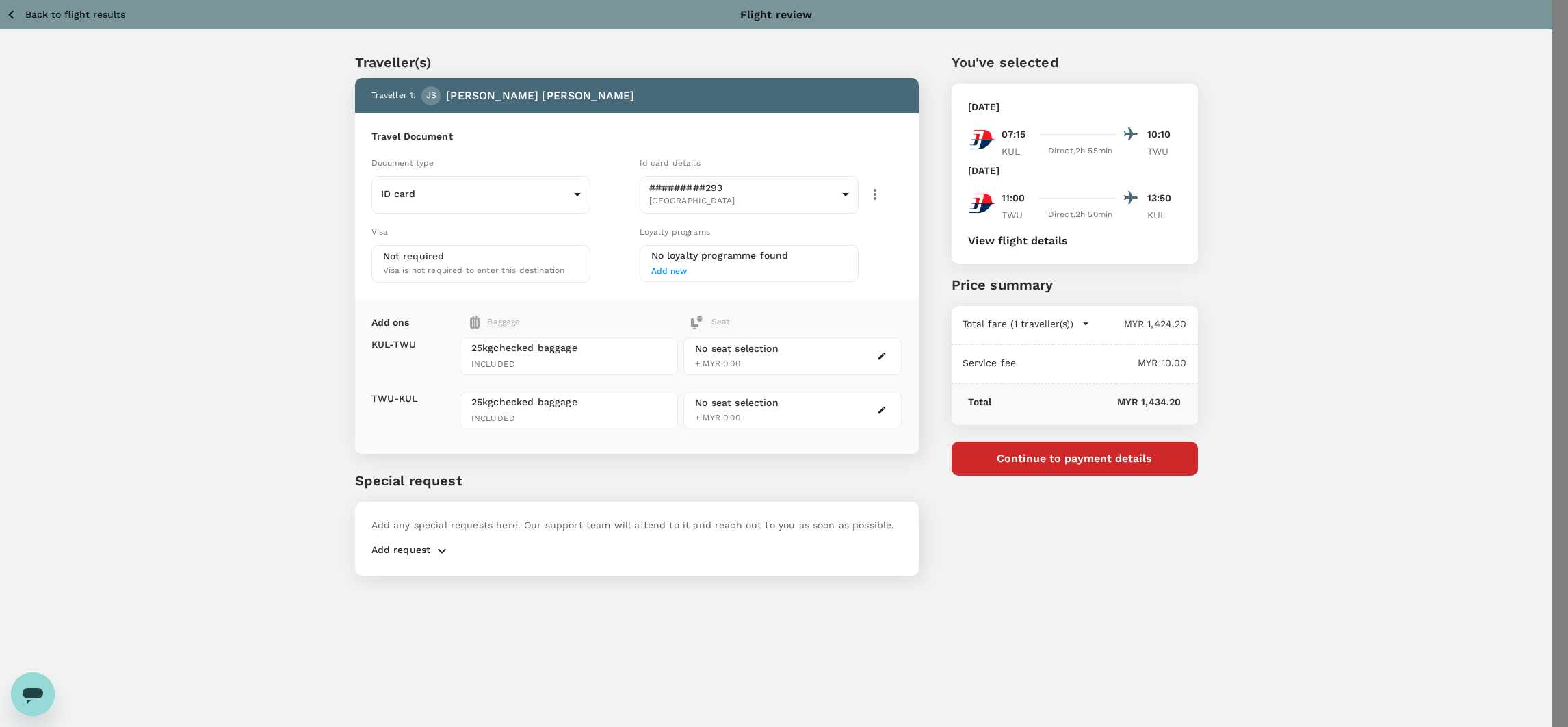
type input "9e254831-a140-43d4-90d9-f4bdc71b84d3"
paste textarea "Dear @Chathuranga Deshapriya / @Muhammad Hariz Bin Abdul Rahman, Appreciate if …"
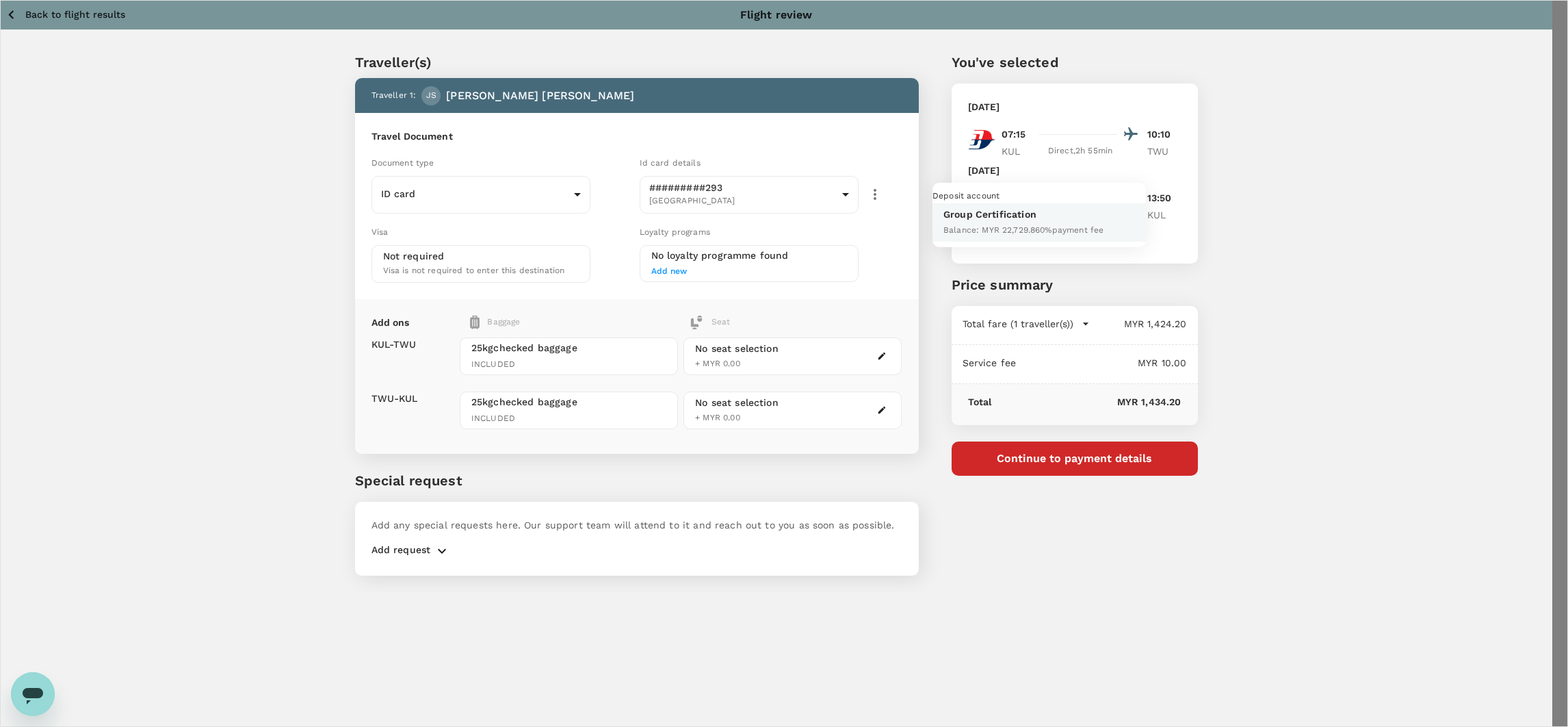
click at [1129, 164] on div at bounding box center [784, 363] width 1568 height 727
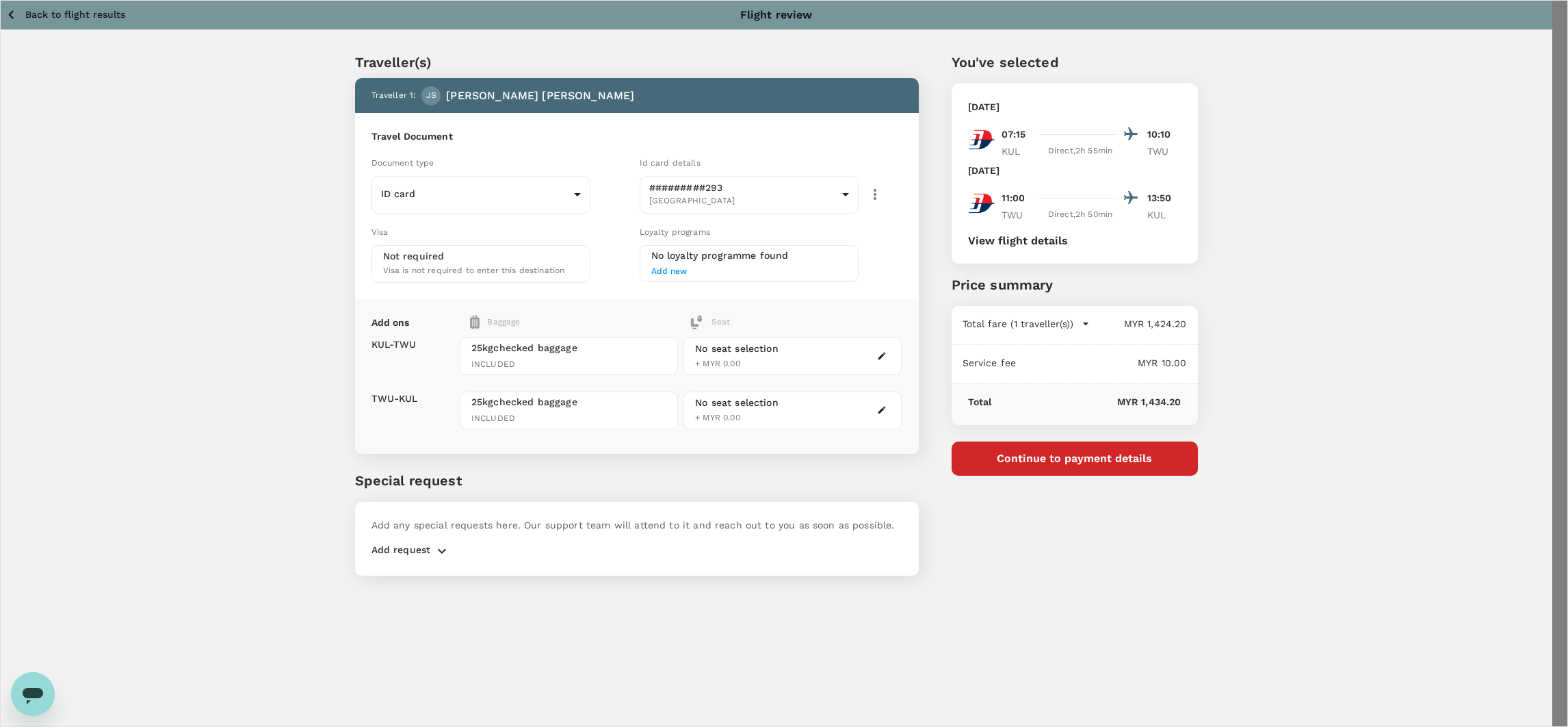
drag, startPoint x: 576, startPoint y: 219, endPoint x: 548, endPoint y: 221, distance: 28.1
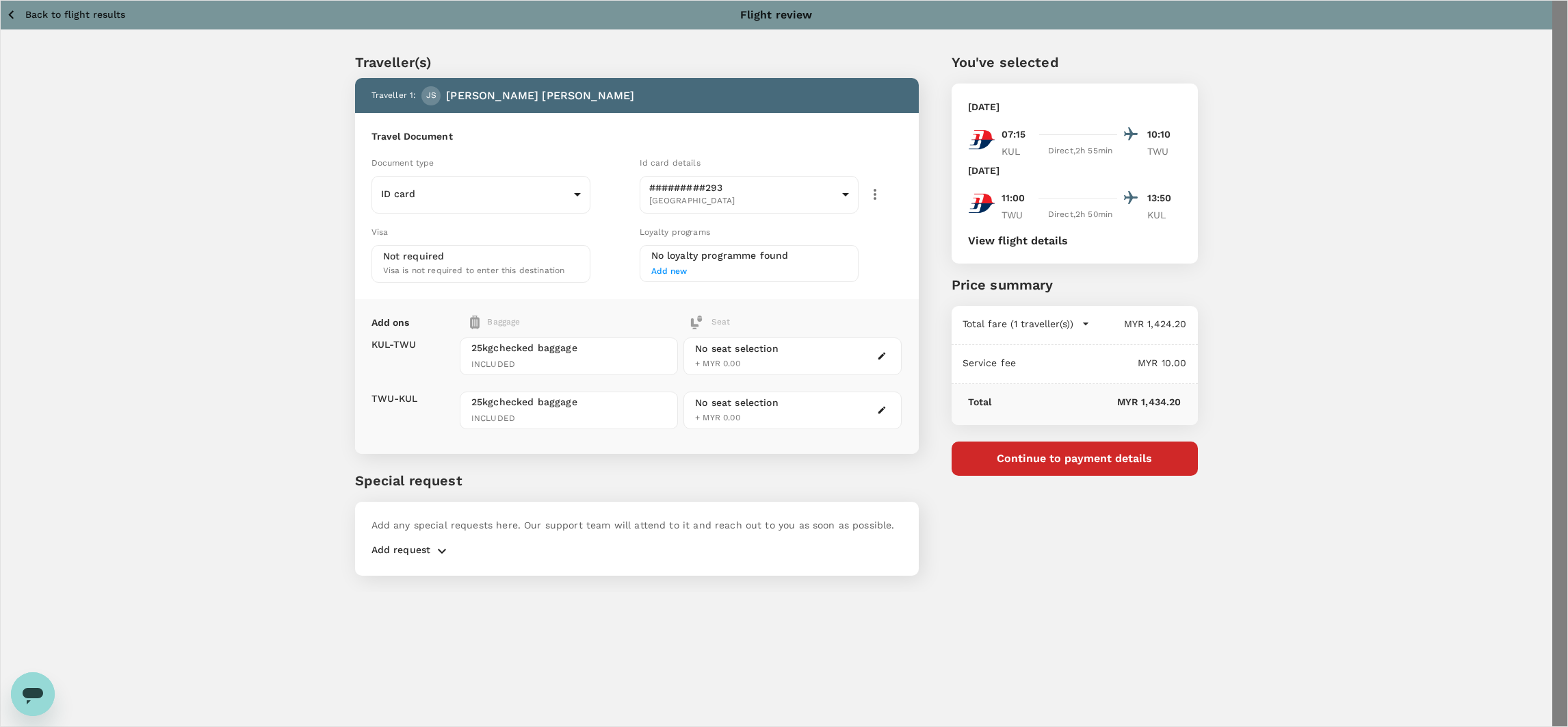
scroll to position [162, 0]
type textarea "Dear Chathuranga/ Hariz, Appreciate if you can review and advise on the flight …"
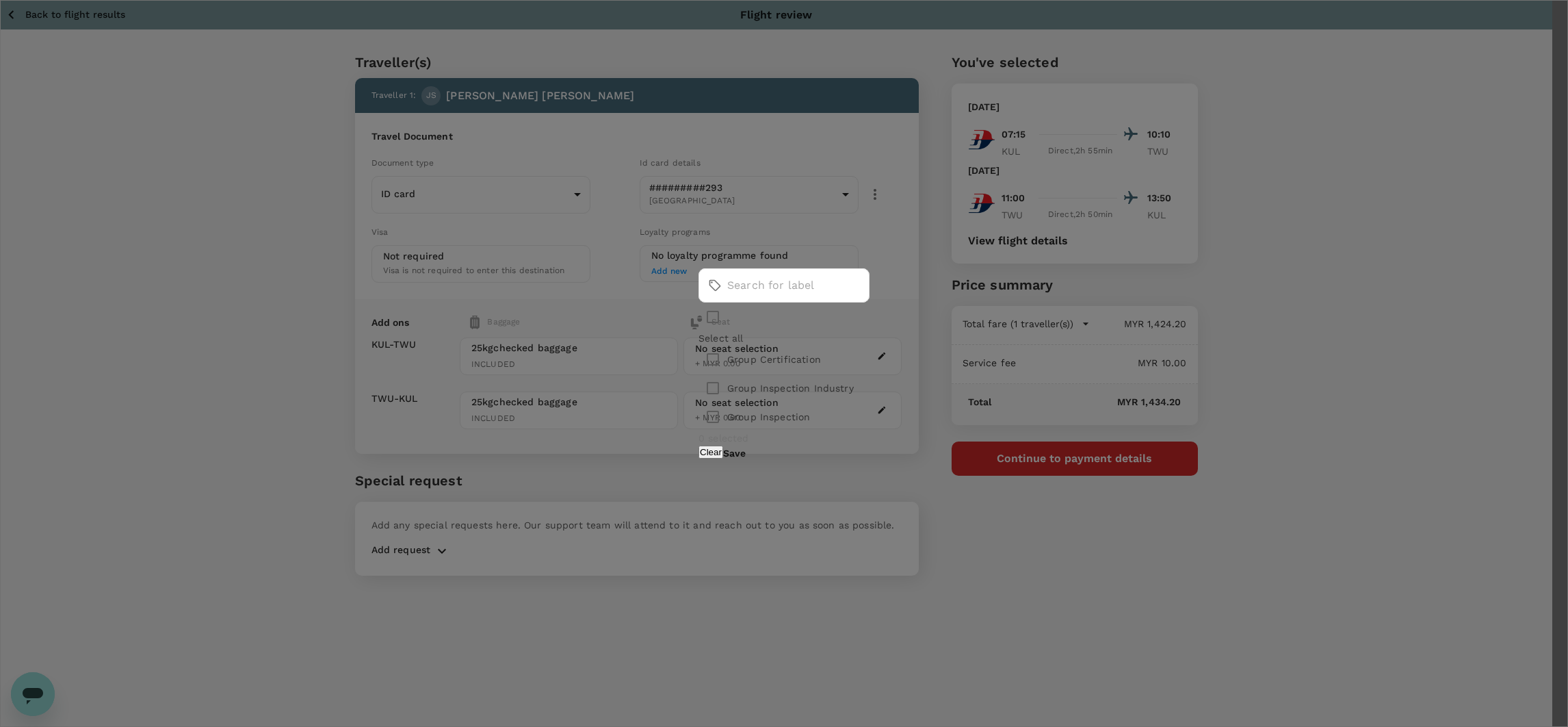
click at [782, 365] on p "Group Certification" at bounding box center [774, 360] width 94 height 14
click at [781, 358] on p "Group Certification" at bounding box center [774, 360] width 94 height 14
click at [698, 362] on input "checkbox" at bounding box center [712, 359] width 28 height 28
checkbox input "true"
click at [746, 449] on button "Save" at bounding box center [734, 453] width 22 height 11
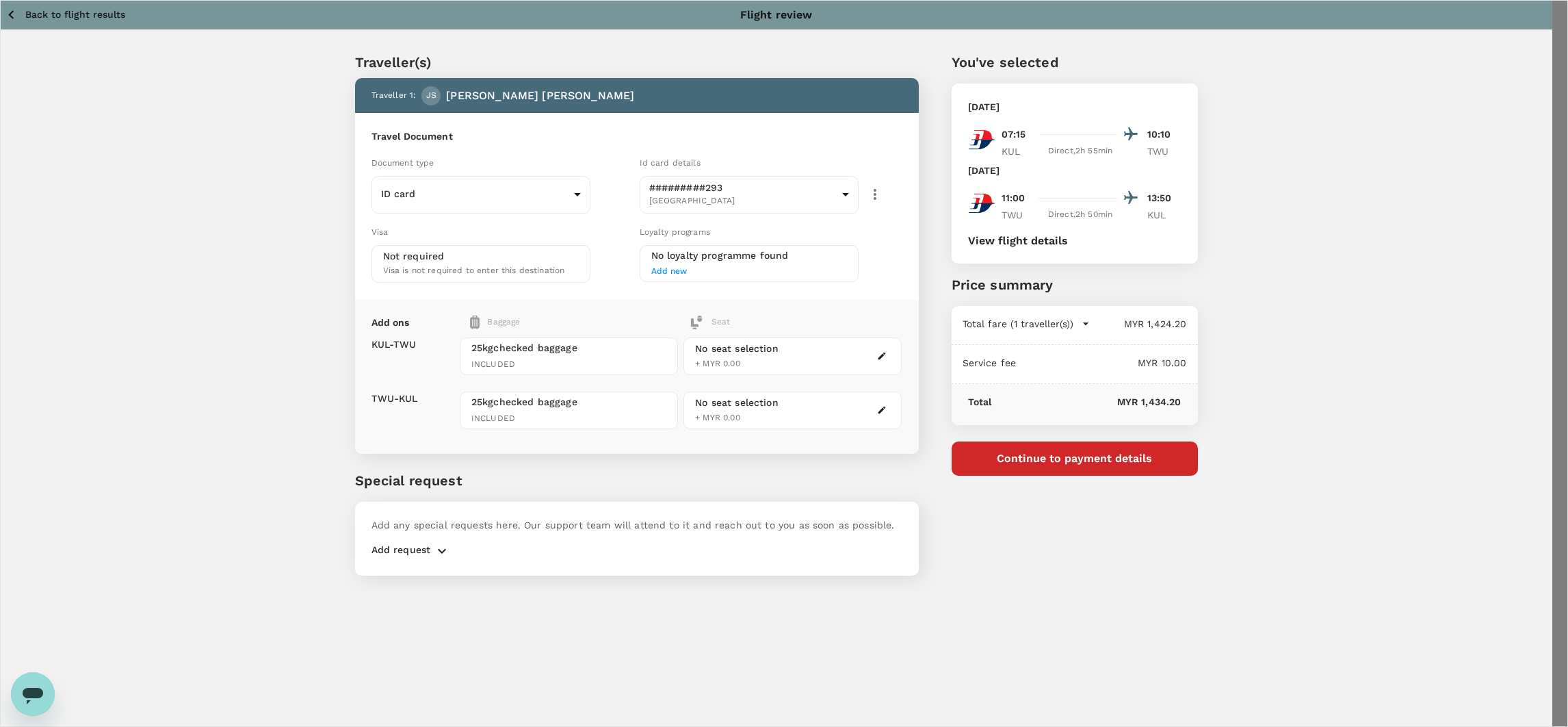
scroll to position [0, 0]
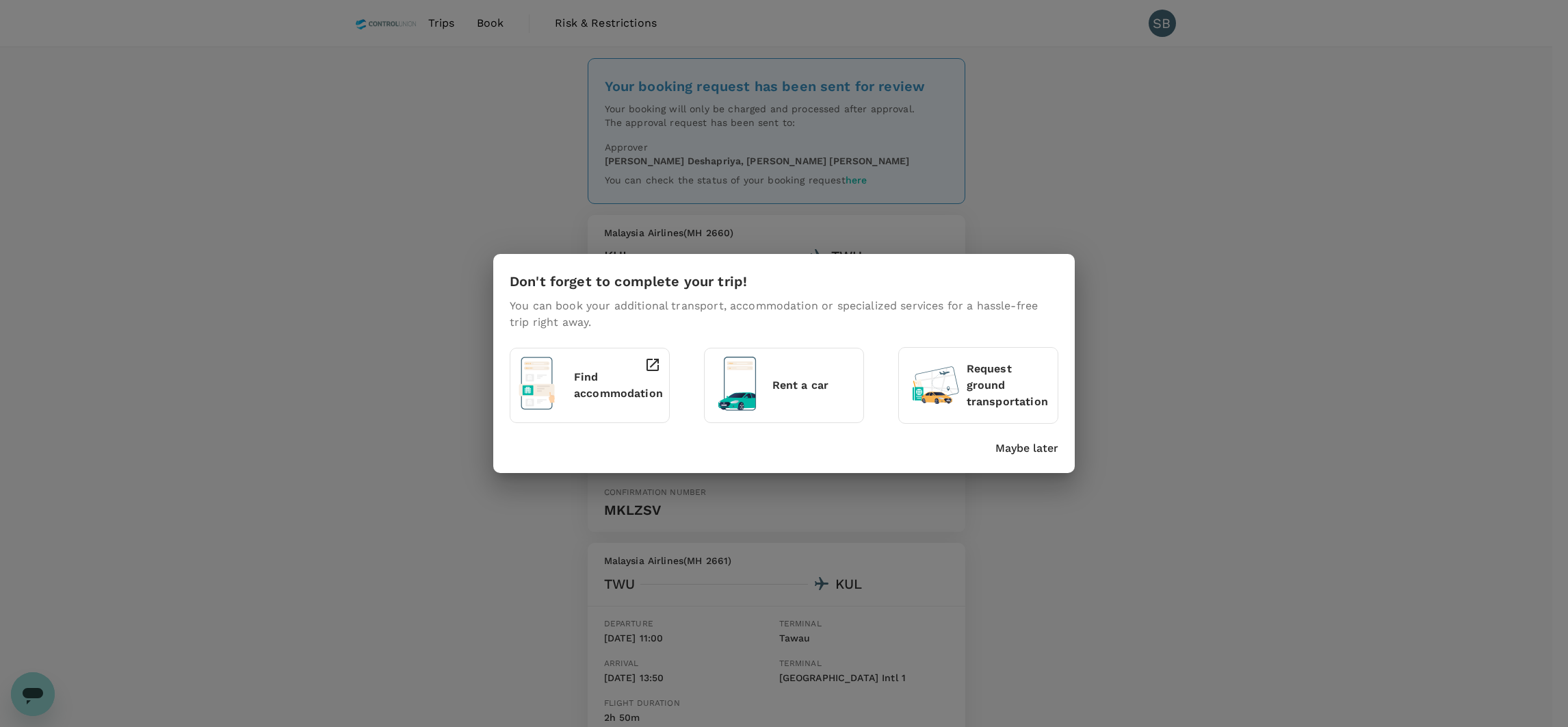
click at [1004, 453] on p "Maybe later" at bounding box center [1027, 448] width 63 height 16
